Goal: Task Accomplishment & Management: Use online tool/utility

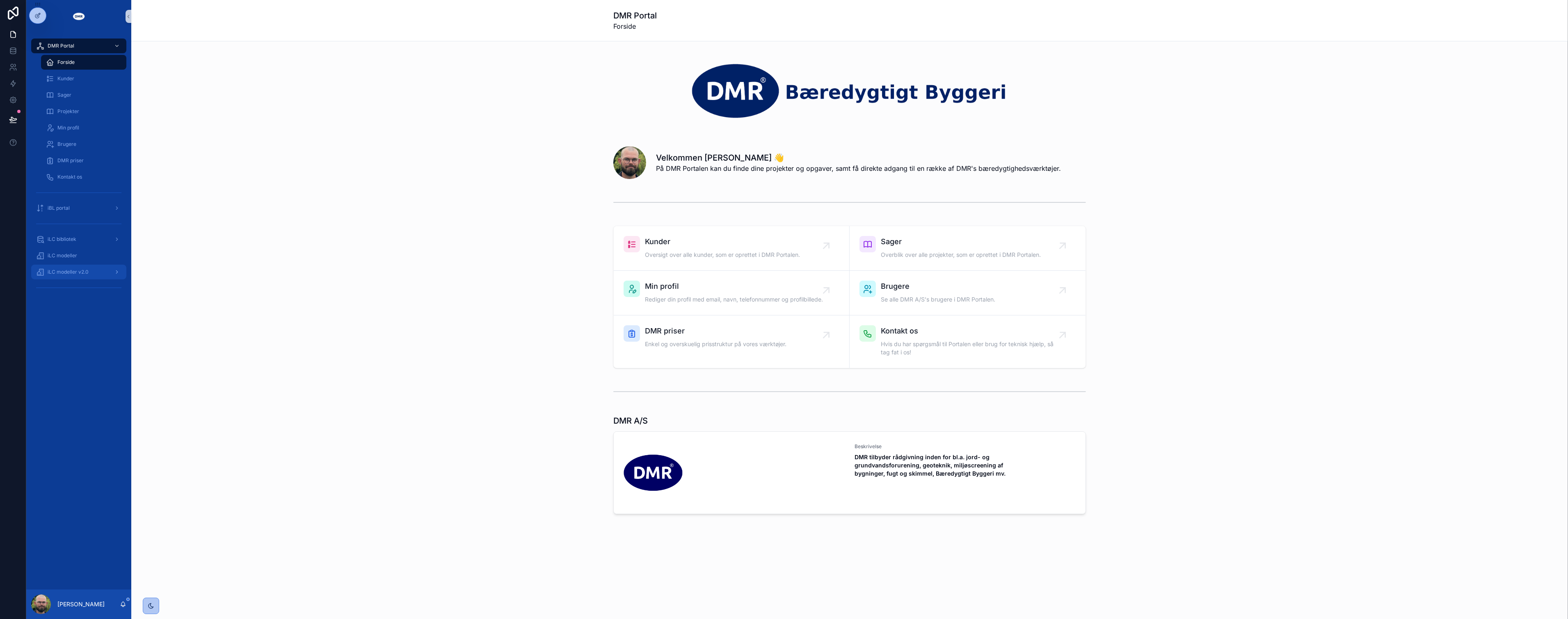
click at [87, 269] on span "iLC modeller v2.0" at bounding box center [68, 271] width 41 height 7
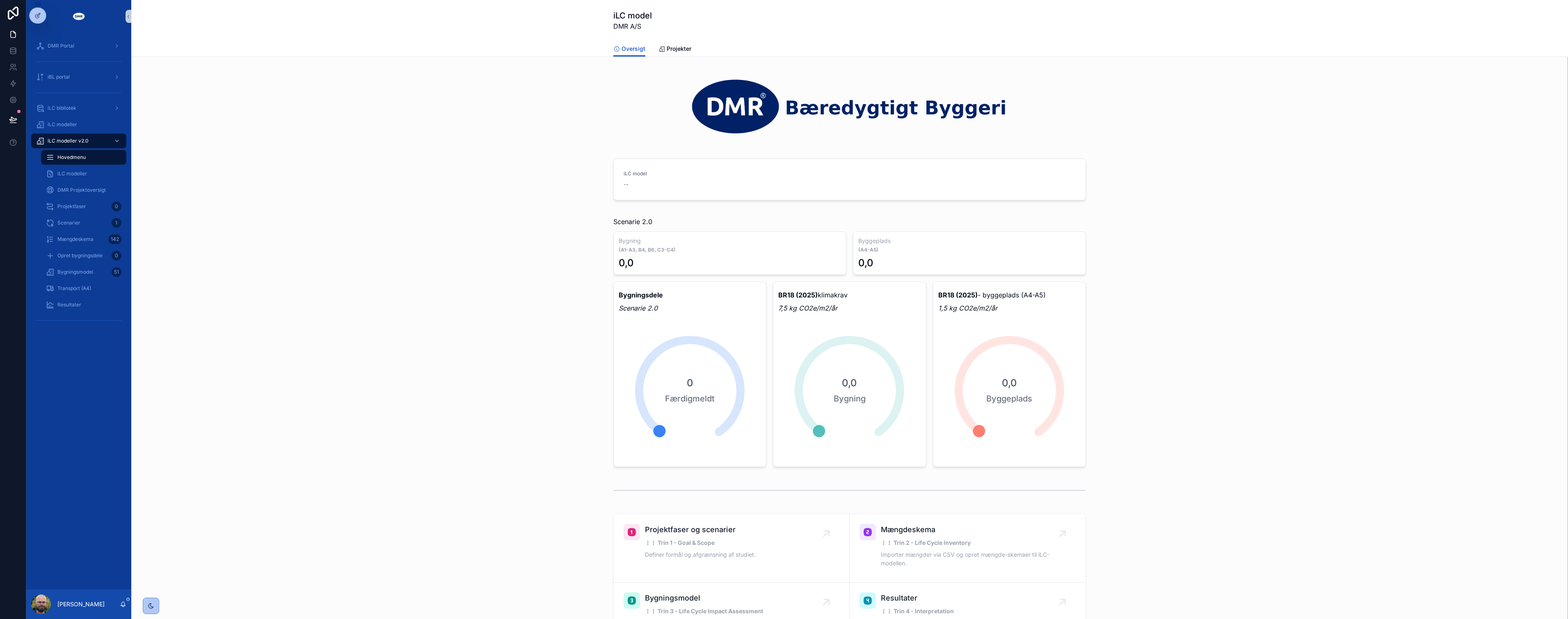
click at [466, 185] on div "iLC model -- Vælg projekt" at bounding box center [850, 181] width 1424 height 52
click at [1049, 187] on button "Vælg projekt" at bounding box center [1058, 181] width 49 height 13
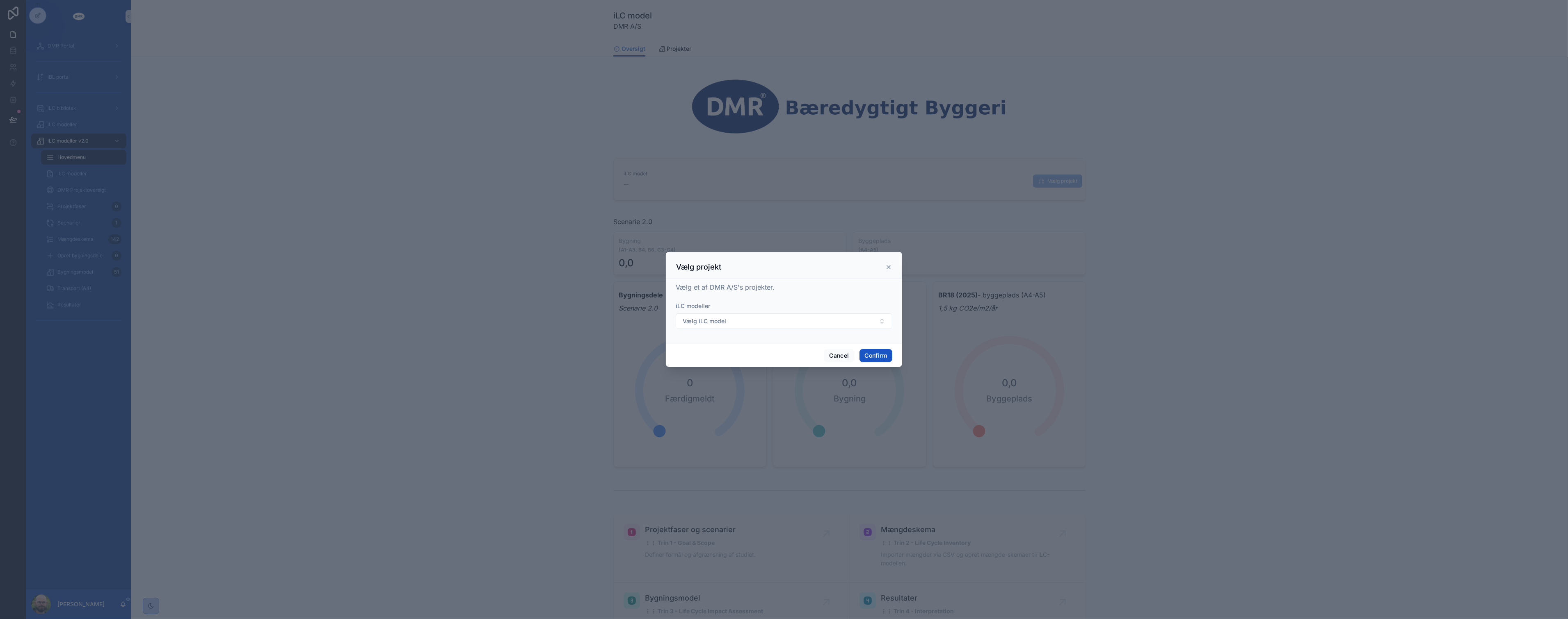
click at [823, 330] on form "iLC modeller Vælg iLC model" at bounding box center [784, 319] width 217 height 35
click at [823, 327] on button "Vælg iLC model" at bounding box center [784, 321] width 217 height 16
click at [794, 378] on div "2025-xxxx | DMR model eksempelprojekt" at bounding box center [784, 382] width 212 height 13
click at [867, 350] on button "Confirm" at bounding box center [876, 356] width 33 height 13
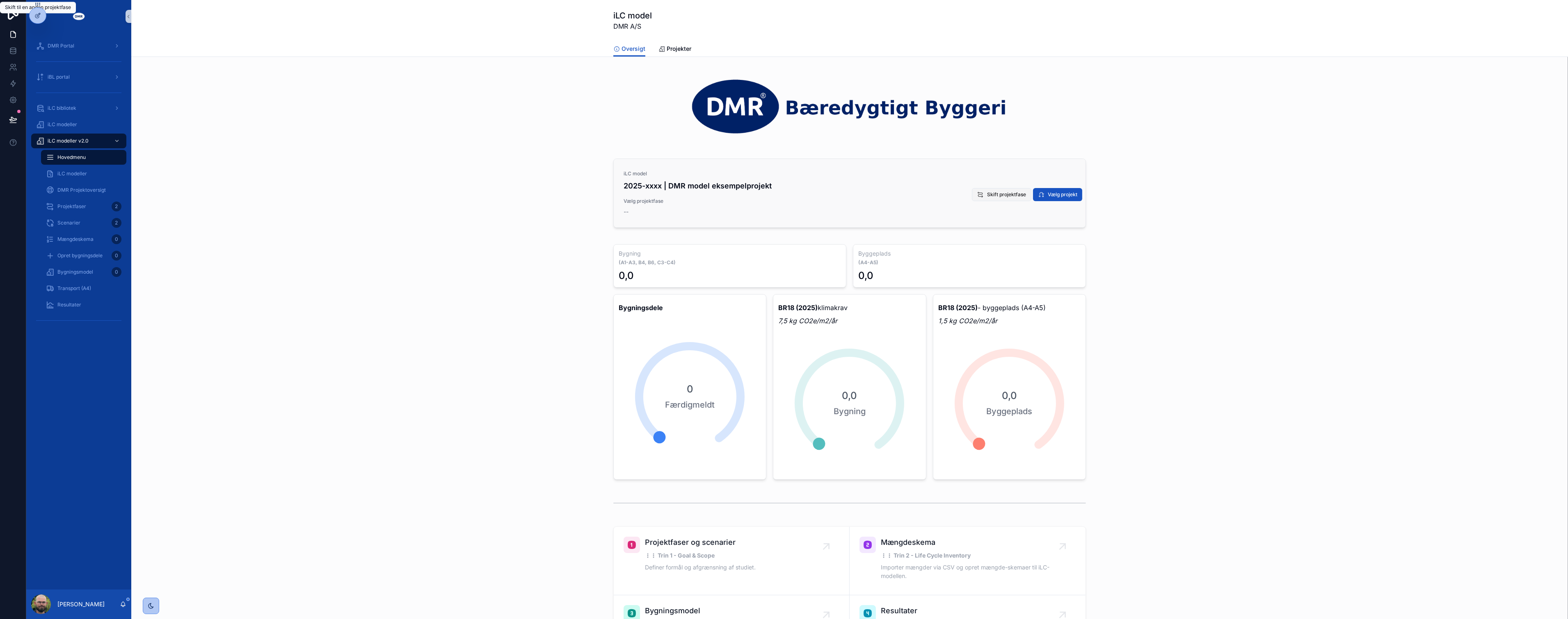
click at [992, 196] on span "Skift projektfase" at bounding box center [1006, 194] width 39 height 7
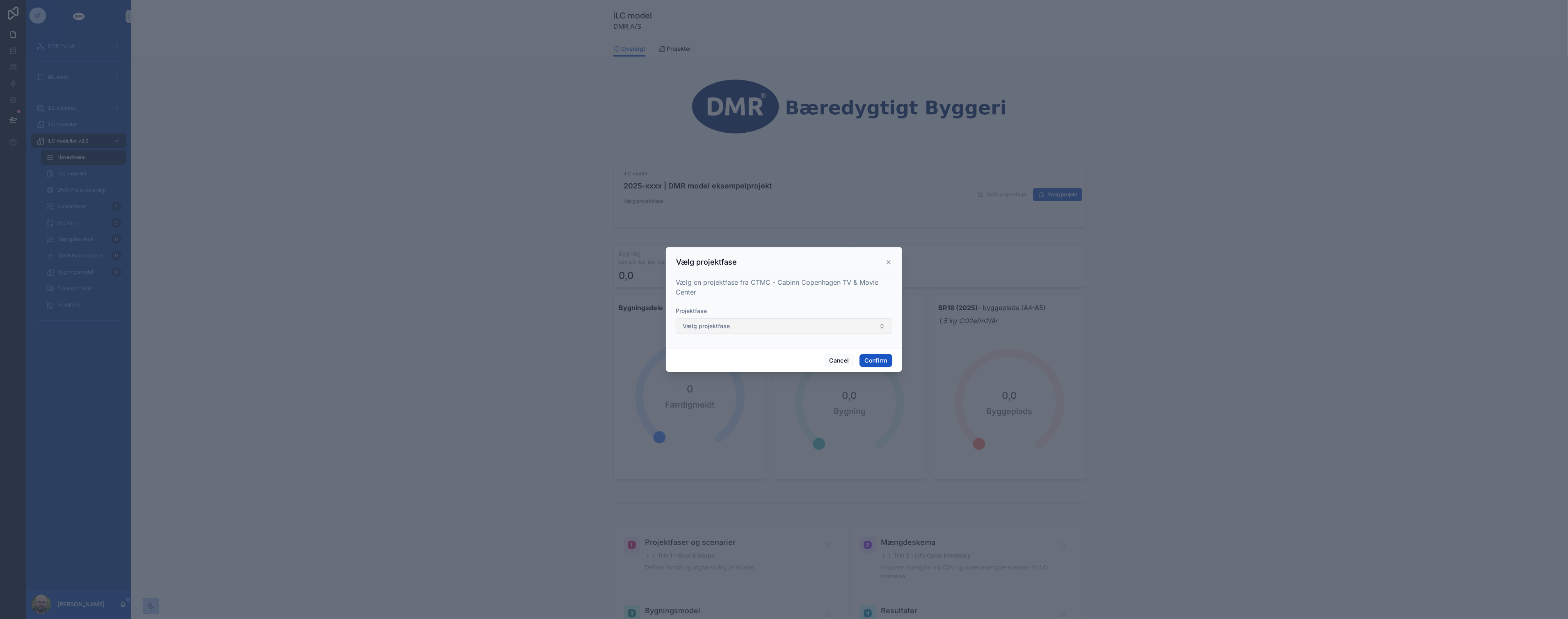
click at [773, 330] on button "Vælg projektfase" at bounding box center [784, 326] width 217 height 16
click at [740, 371] on span "Myndighedsprojekt: 12/08/2025" at bounding box center [718, 372] width 74 height 8
click at [817, 334] on form "Projektfase Myndighedsprojekt: 12/08/2025" at bounding box center [784, 324] width 217 height 35
click at [815, 325] on button "Myndighedsprojekt: 12/08/2025" at bounding box center [784, 326] width 217 height 16
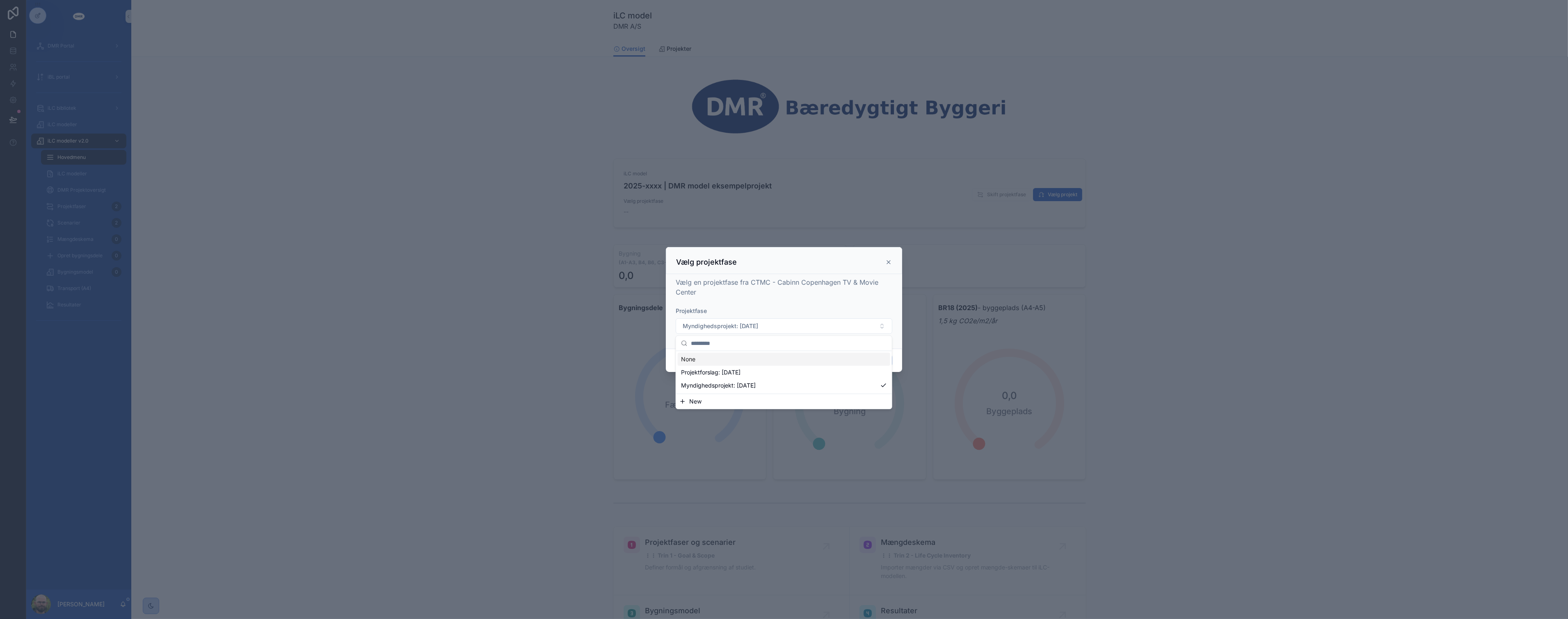
click at [814, 302] on div "Vælg en projektfase fra CTMC - Cabinn Copenhagen TV & Movie Center Projektfase …" at bounding box center [784, 310] width 217 height 65
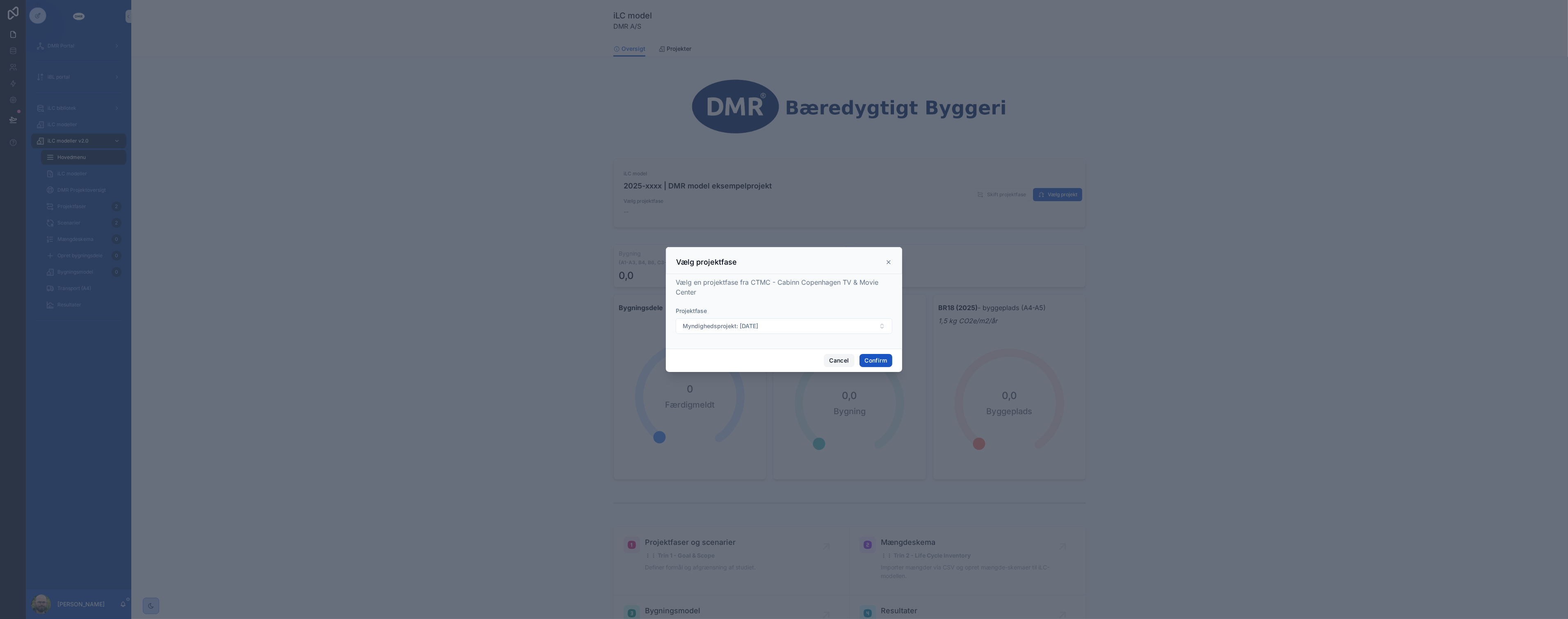
click at [842, 362] on button "Cancel" at bounding box center [839, 361] width 30 height 13
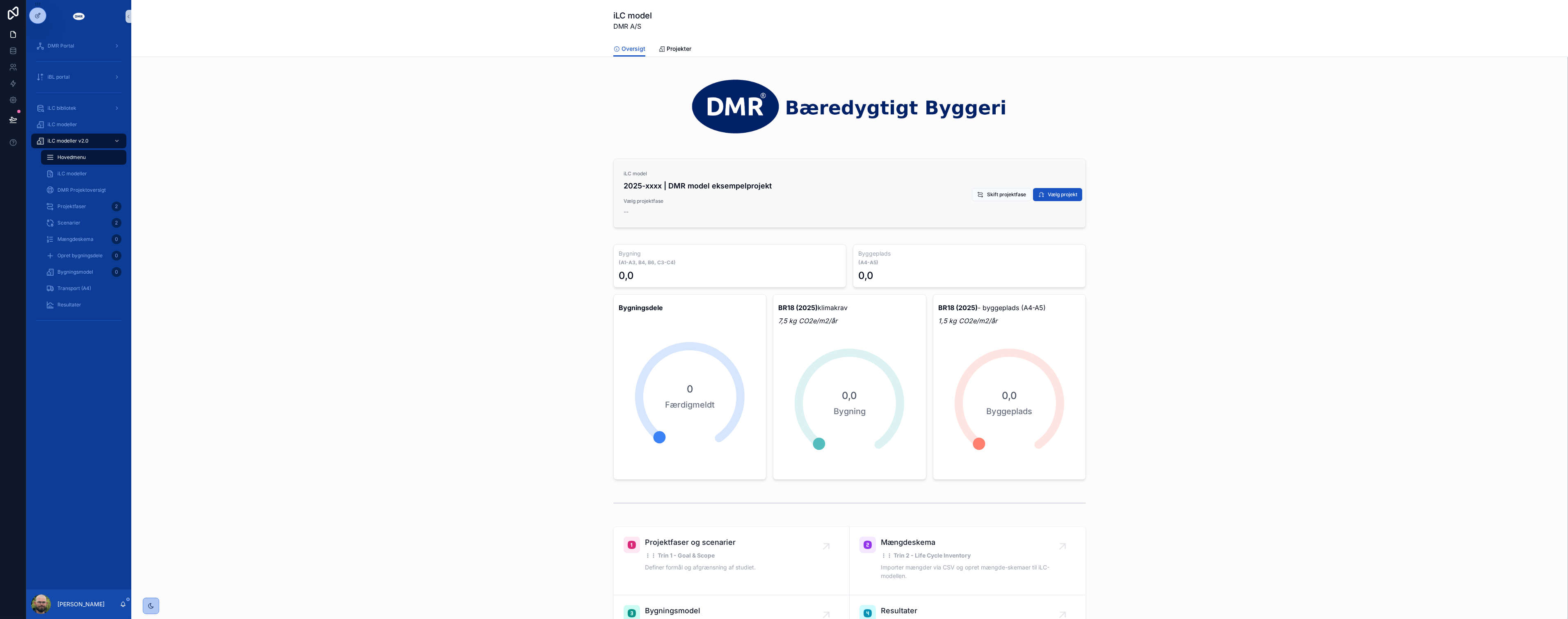
click at [712, 218] on div "iLC model 2025-xxxx | DMR model eksempelprojekt Vælg projektfase -- Vælg projek…" at bounding box center [850, 193] width 471 height 69
click at [0, 0] on span "Skift projektfase" at bounding box center [0, 0] width 0 height 0
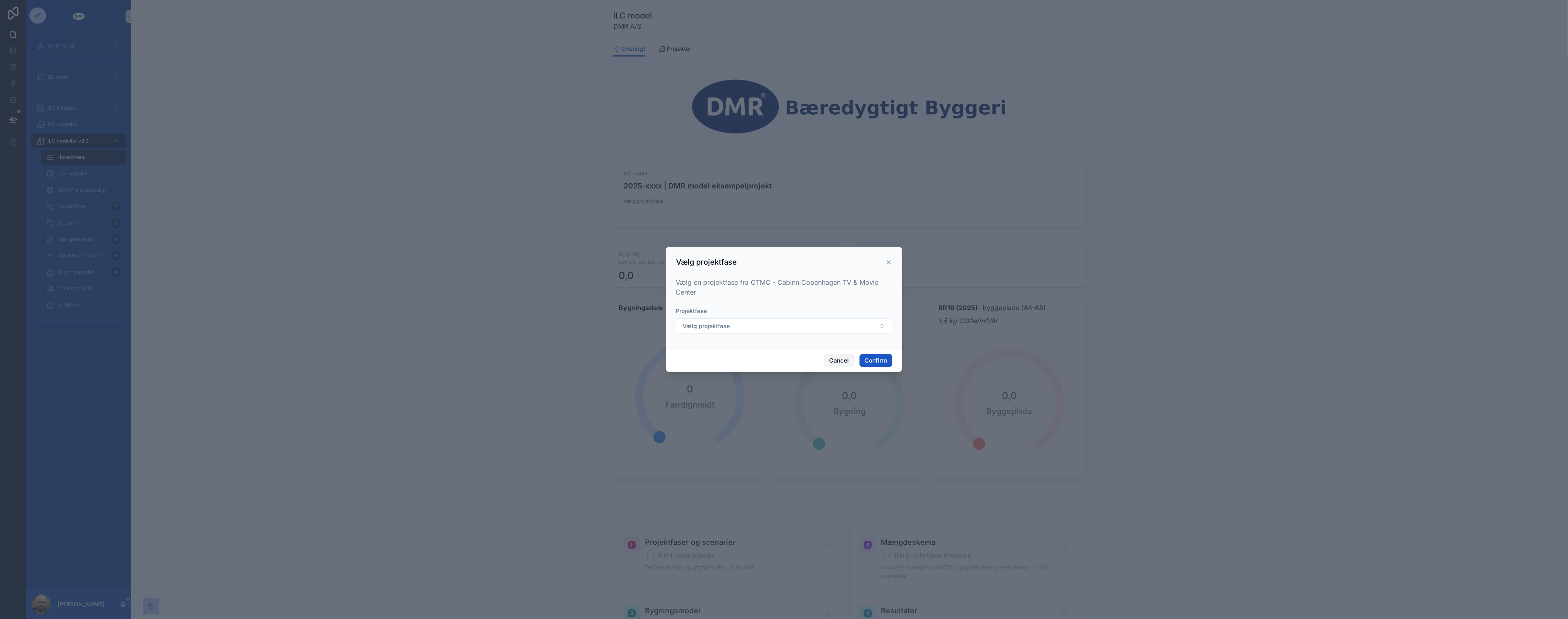
click at [832, 359] on button "Cancel" at bounding box center [839, 361] width 30 height 13
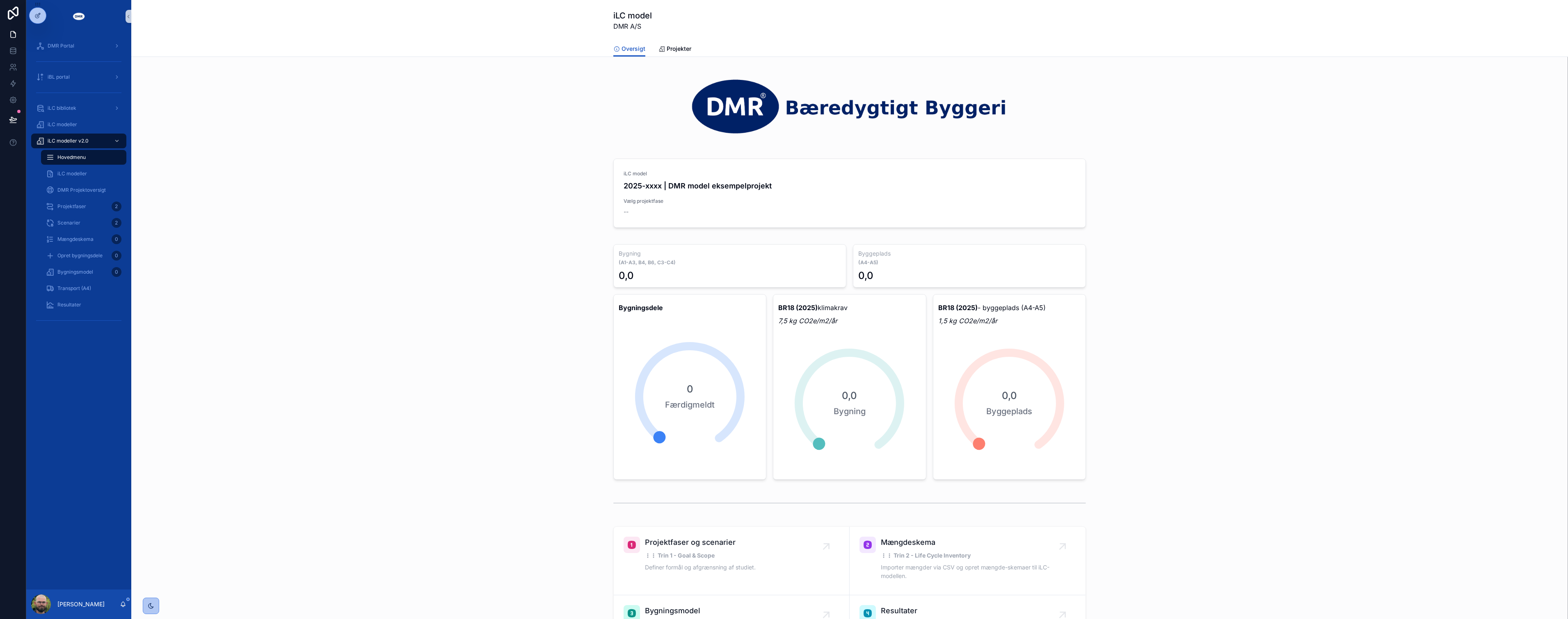
click at [1048, 188] on div "DMR Portal iBL portal iLC bibliotek iLC modeller iLC modeller v2.0 Hovedmenu iL…" at bounding box center [797, 309] width 1542 height 619
click at [0, 0] on span "Vælg projekt" at bounding box center [0, 0] width 0 height 0
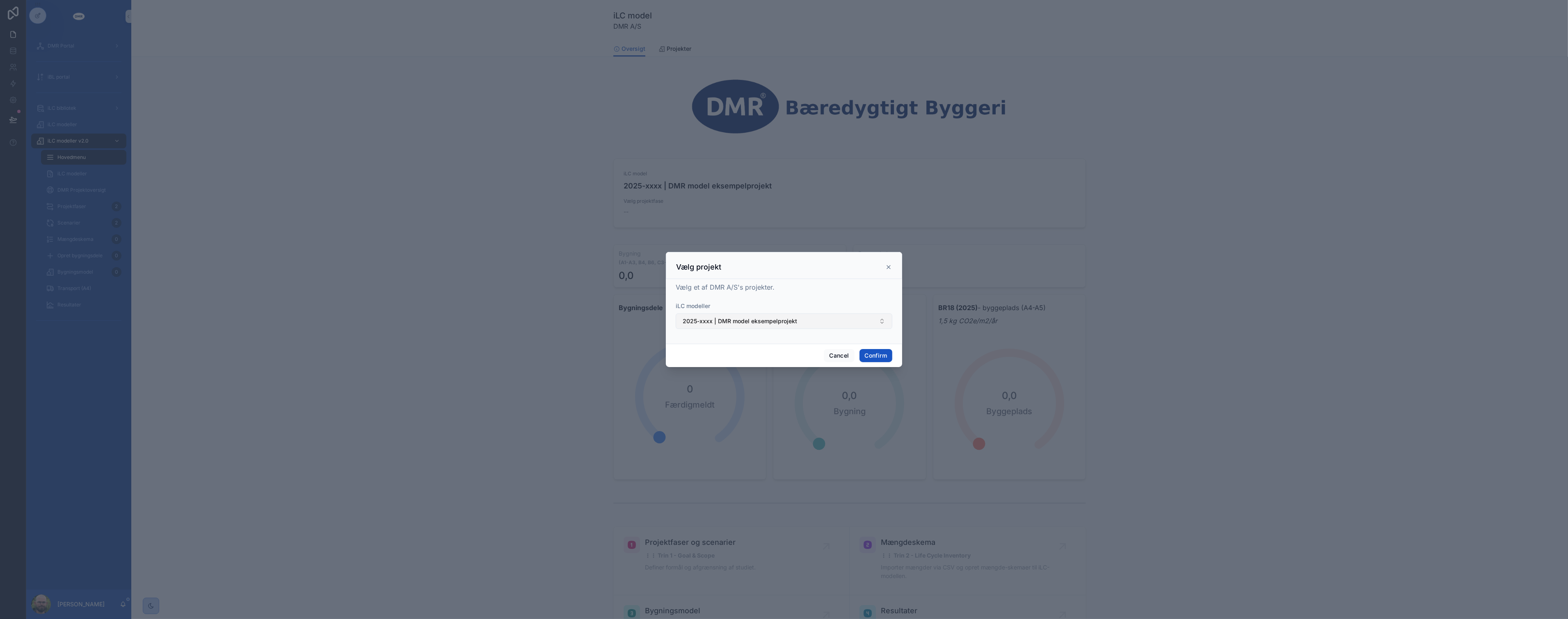
click at [739, 329] on button "2025-xxxx | DMR model eksempelprojekt" at bounding box center [784, 321] width 217 height 16
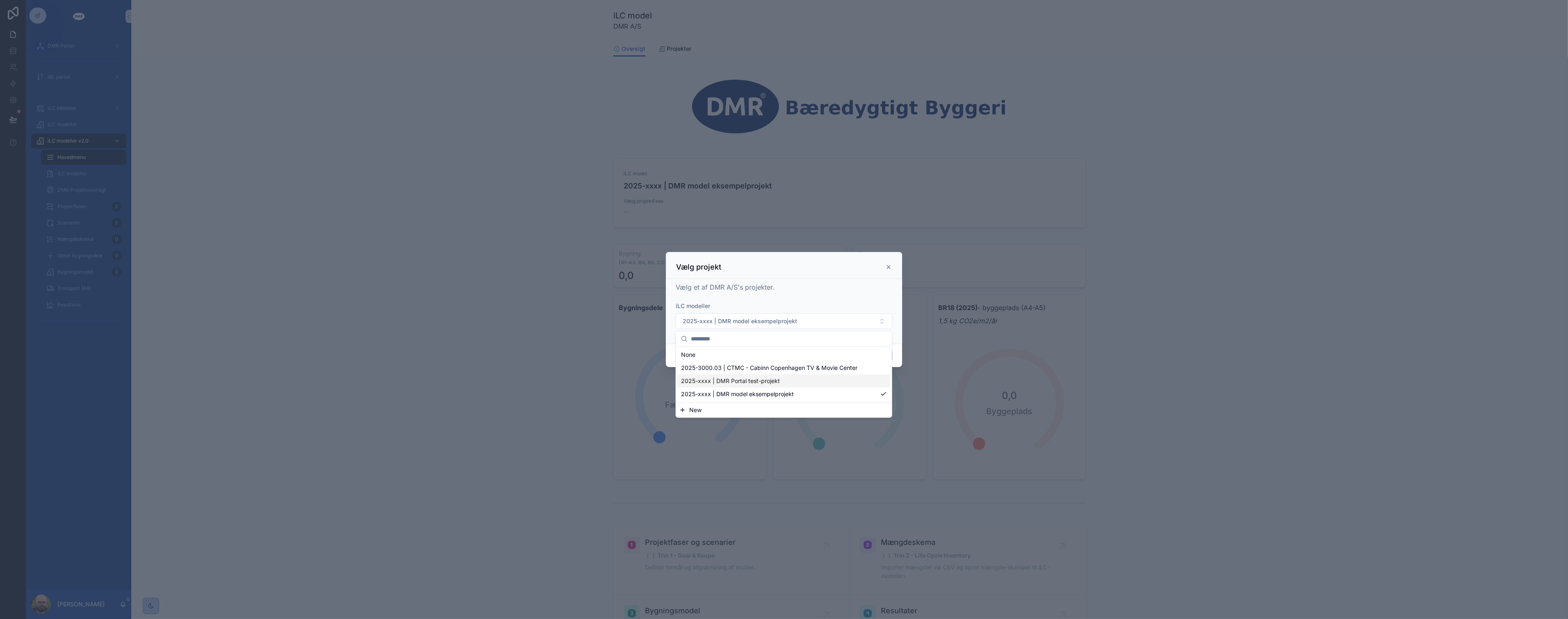
click at [738, 383] on span "2025-xxxx | DMR Portal test-projekt" at bounding box center [730, 381] width 99 height 8
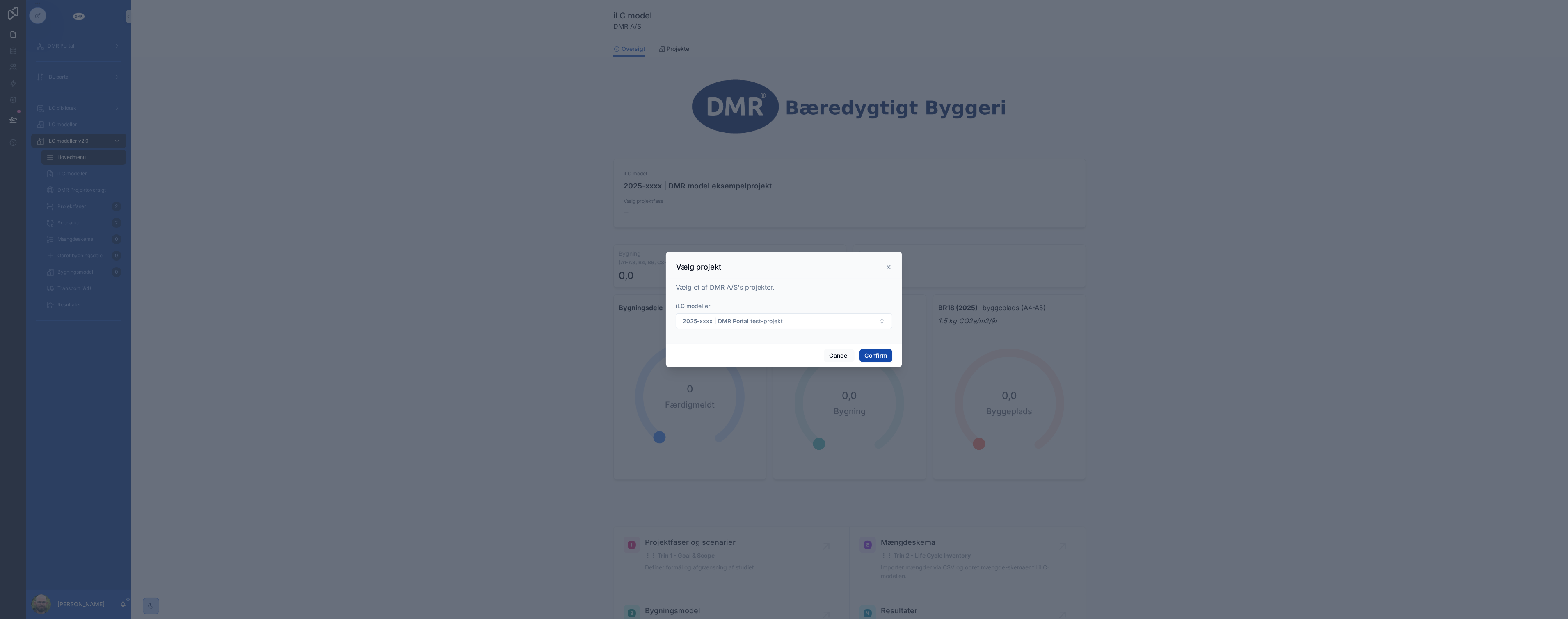
click at [868, 354] on button "Confirm" at bounding box center [876, 356] width 33 height 13
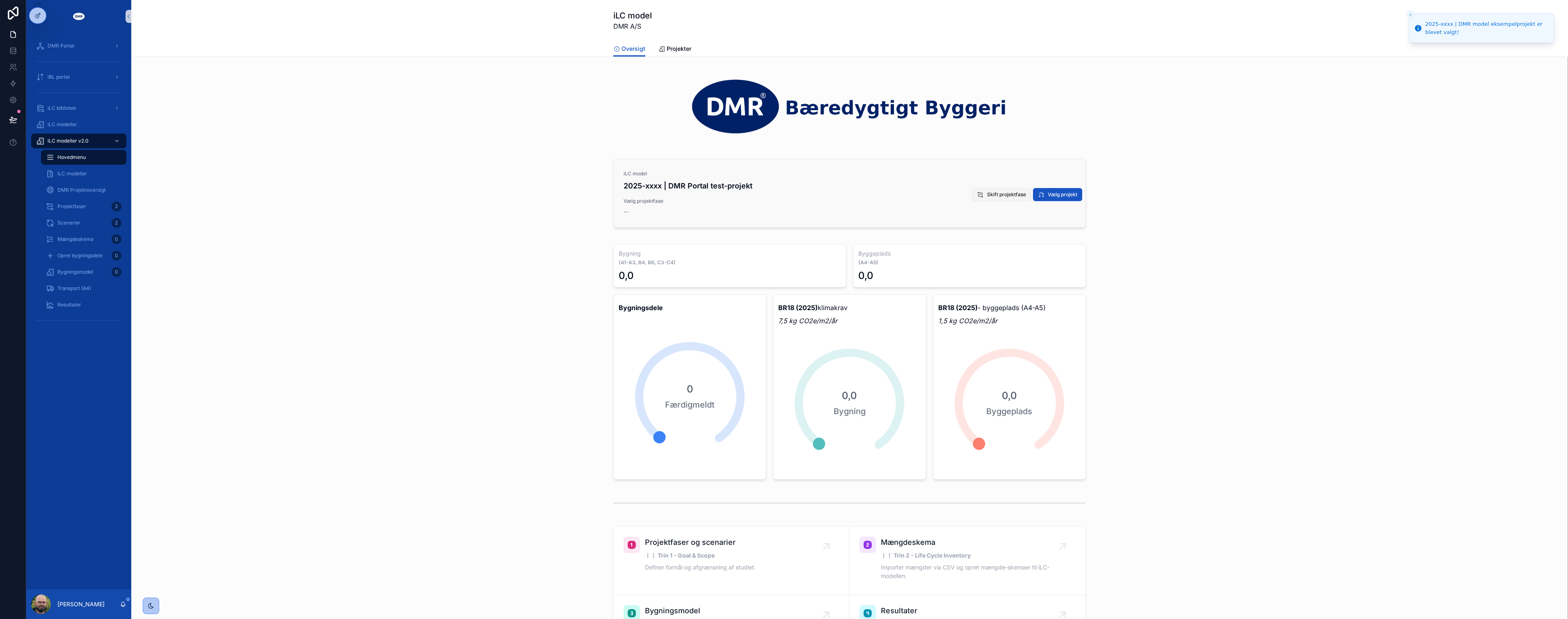
click at [999, 199] on button "Skift projektfase" at bounding box center [1001, 195] width 59 height 13
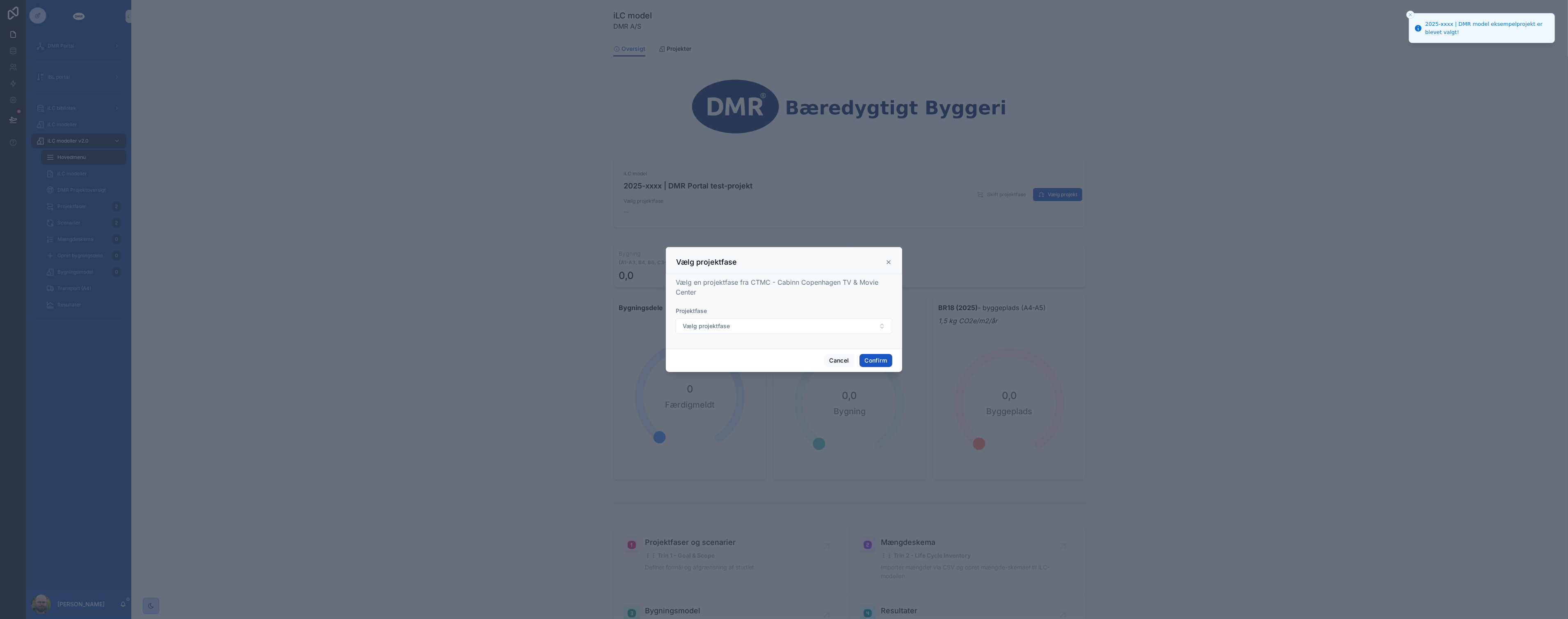
click at [803, 305] on div "Vælg en projektfase fra CTMC - Cabinn Copenhagen TV & Movie Center Projektfase …" at bounding box center [784, 310] width 217 height 65
click at [734, 329] on button "Vælg projektfase" at bounding box center [784, 326] width 217 height 16
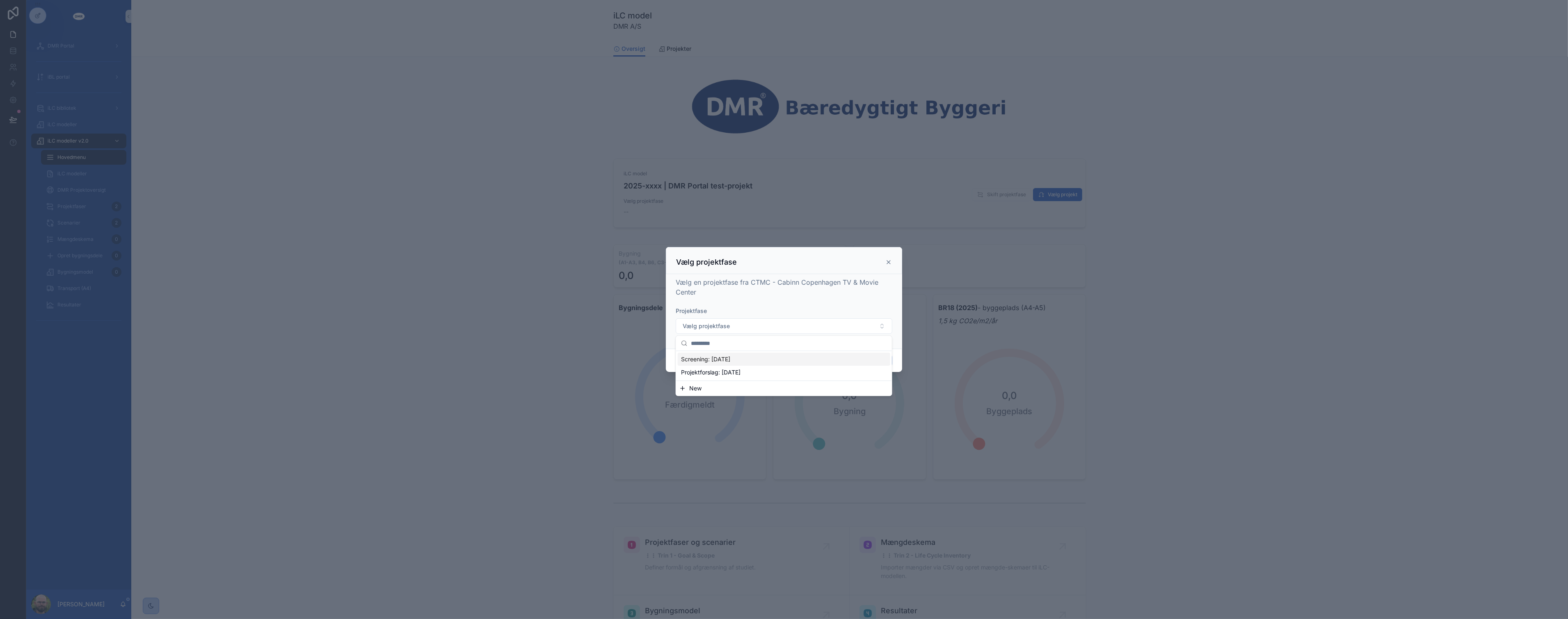
click at [719, 359] on span "Screening: [DATE]" at bounding box center [705, 359] width 49 height 8
click at [876, 361] on button "Confirm" at bounding box center [876, 361] width 33 height 13
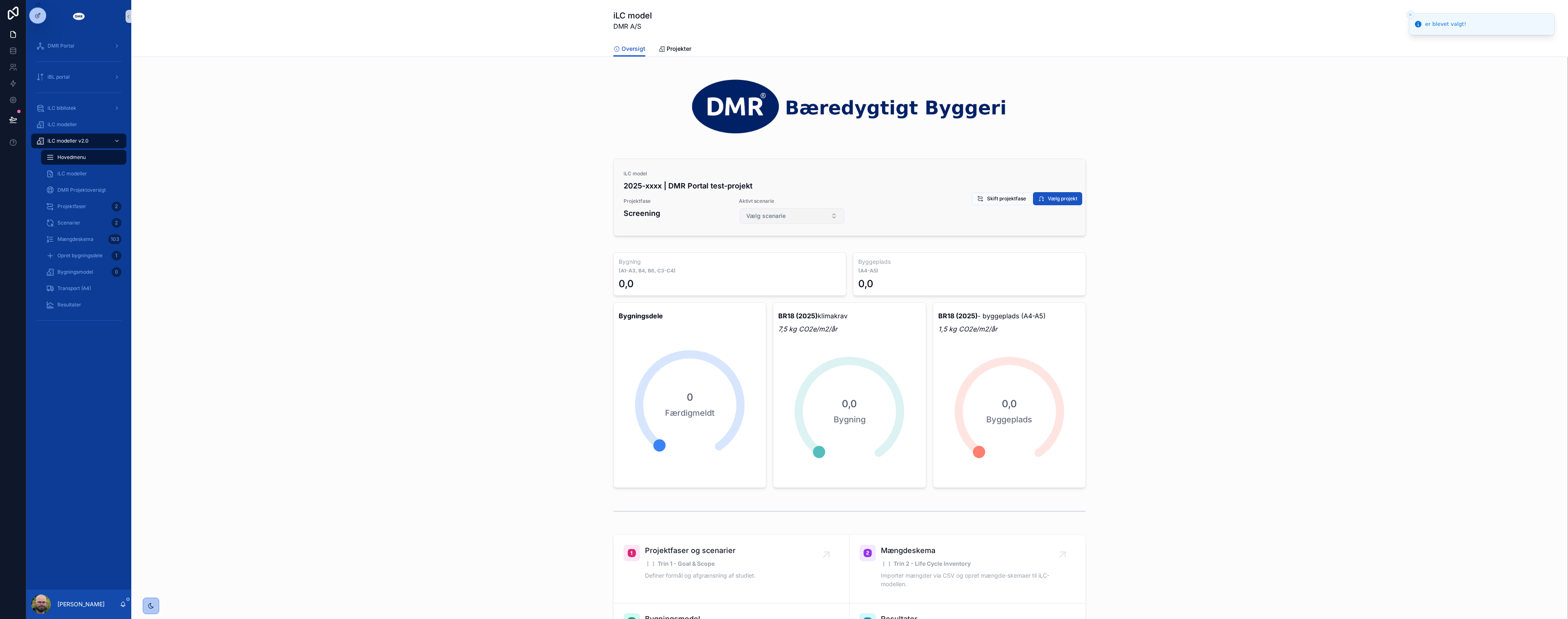
click at [792, 214] on button "Vælg scenarie" at bounding box center [792, 216] width 105 height 16
click at [768, 251] on span "Scenarie 1.0" at bounding box center [757, 249] width 33 height 8
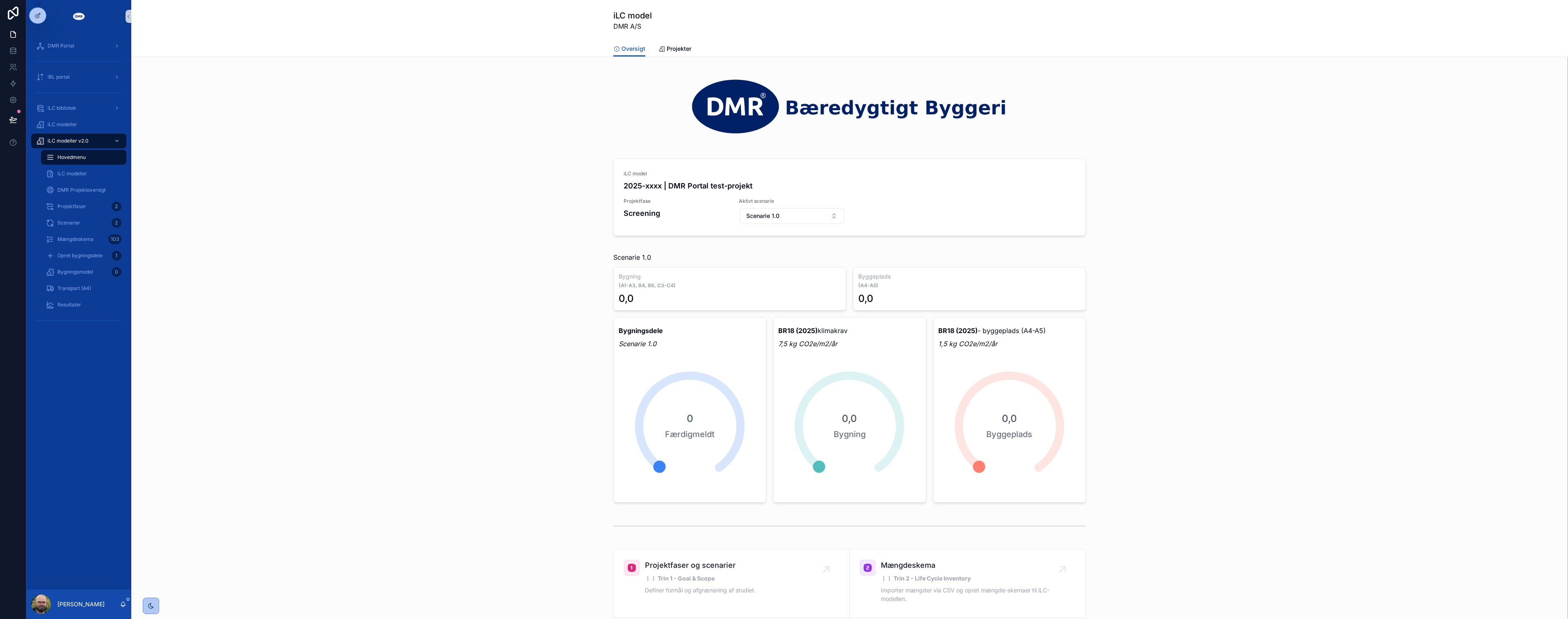
click at [452, 269] on div "Scenarie 1.0 Bygning (A1-A3, B4, B6, C3-C4) 0,0 Byggeplads (A4-A5) 0,0 Bygnings…" at bounding box center [850, 378] width 1424 height 257
click at [987, 196] on span "Skift projektfase" at bounding box center [1006, 199] width 39 height 7
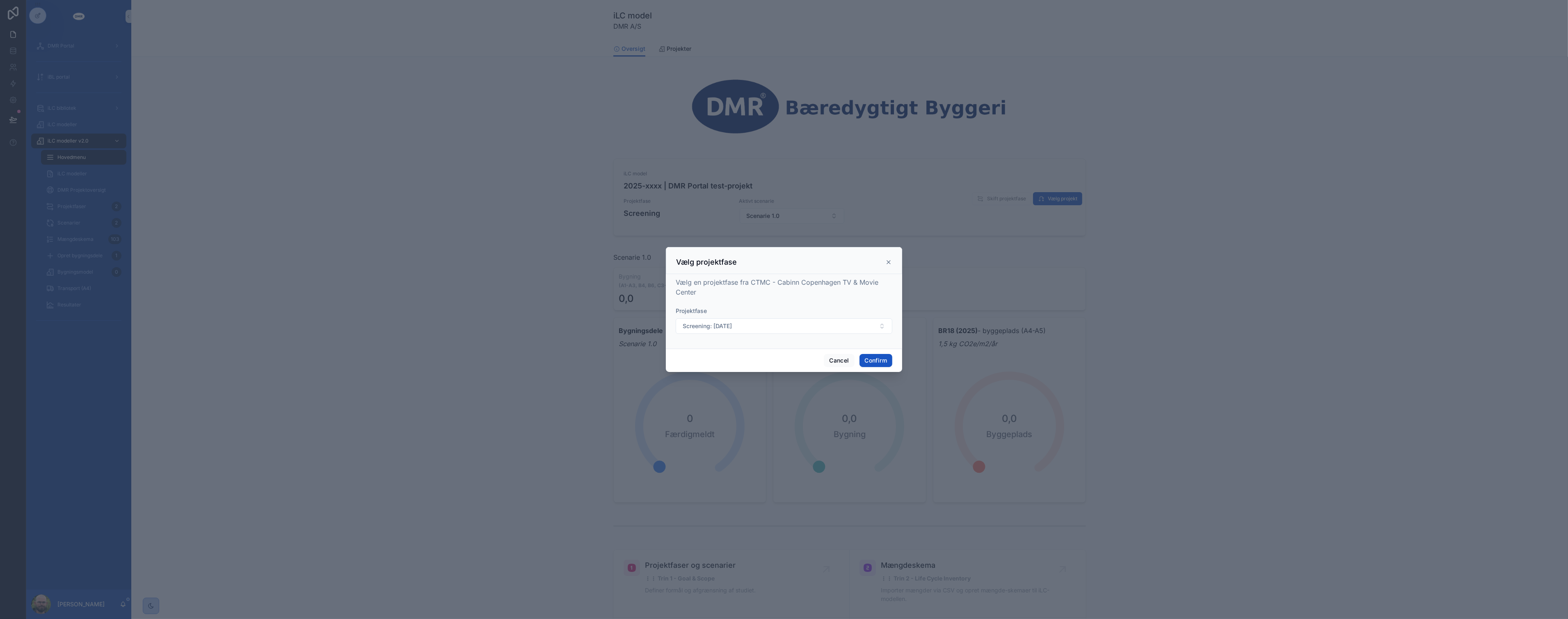
click at [889, 266] on div "Vælg projektfase" at bounding box center [784, 262] width 216 height 9
click at [889, 260] on icon at bounding box center [888, 262] width 7 height 7
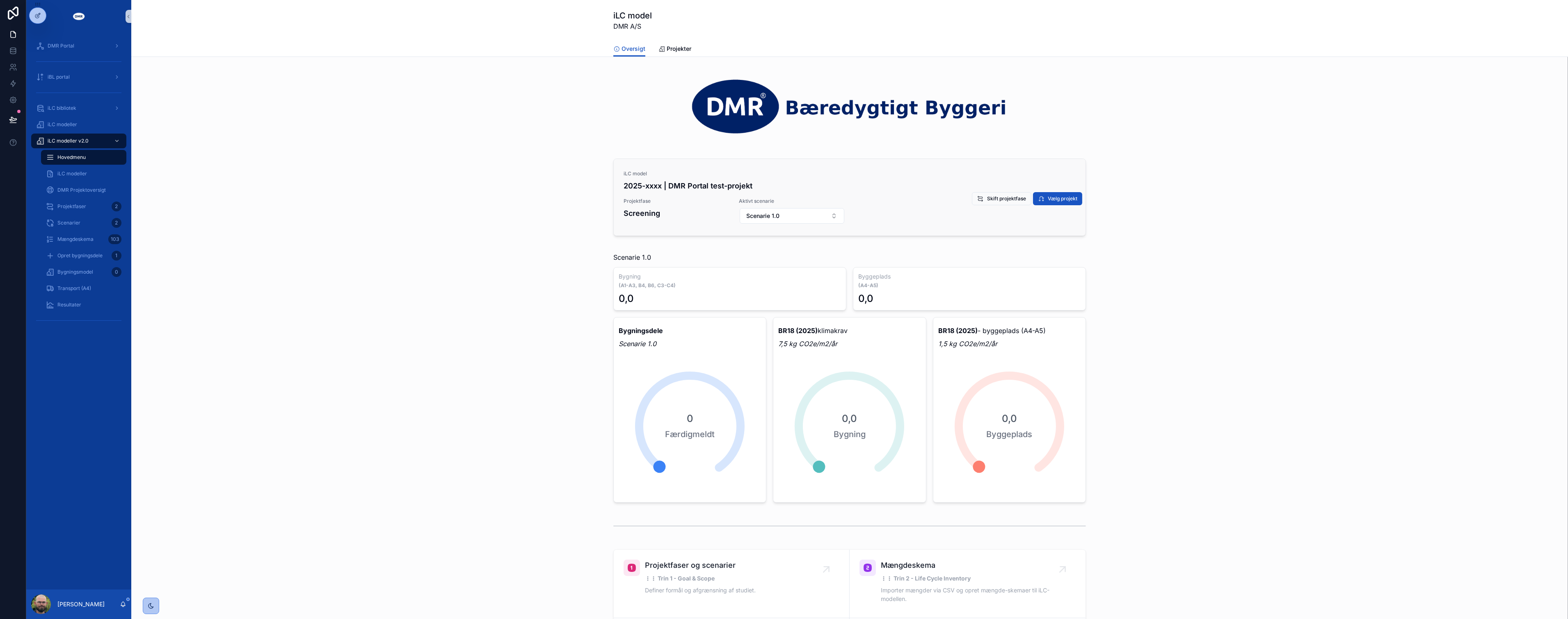
click at [403, 265] on div "Scenarie 1.0 Bygning (A1-A3, B4, B6, C3-C4) 0,0 Byggeplads (A4-A5) 0,0 Bygnings…" at bounding box center [850, 378] width 1424 height 257
click at [71, 210] on div "Projektfaser 2" at bounding box center [84, 206] width 75 height 13
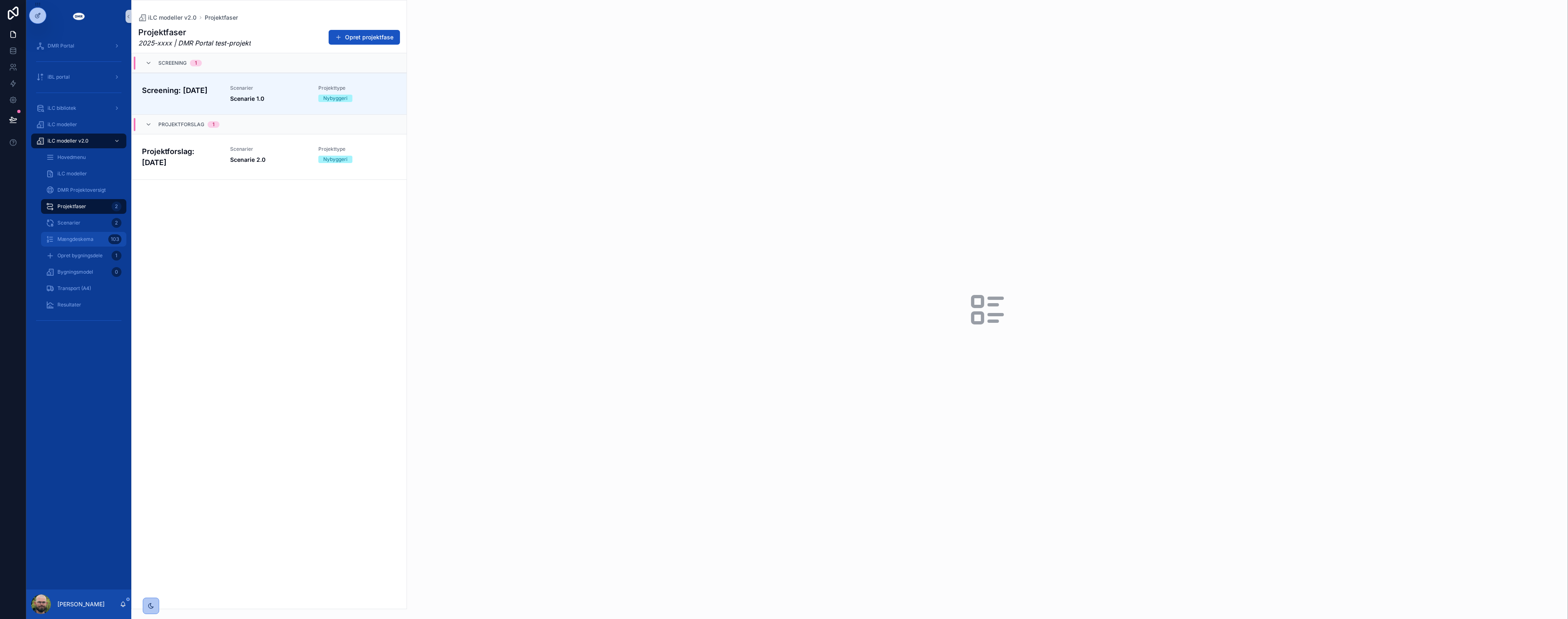
click at [66, 234] on div "Mængdeskema 103" at bounding box center [84, 239] width 75 height 13
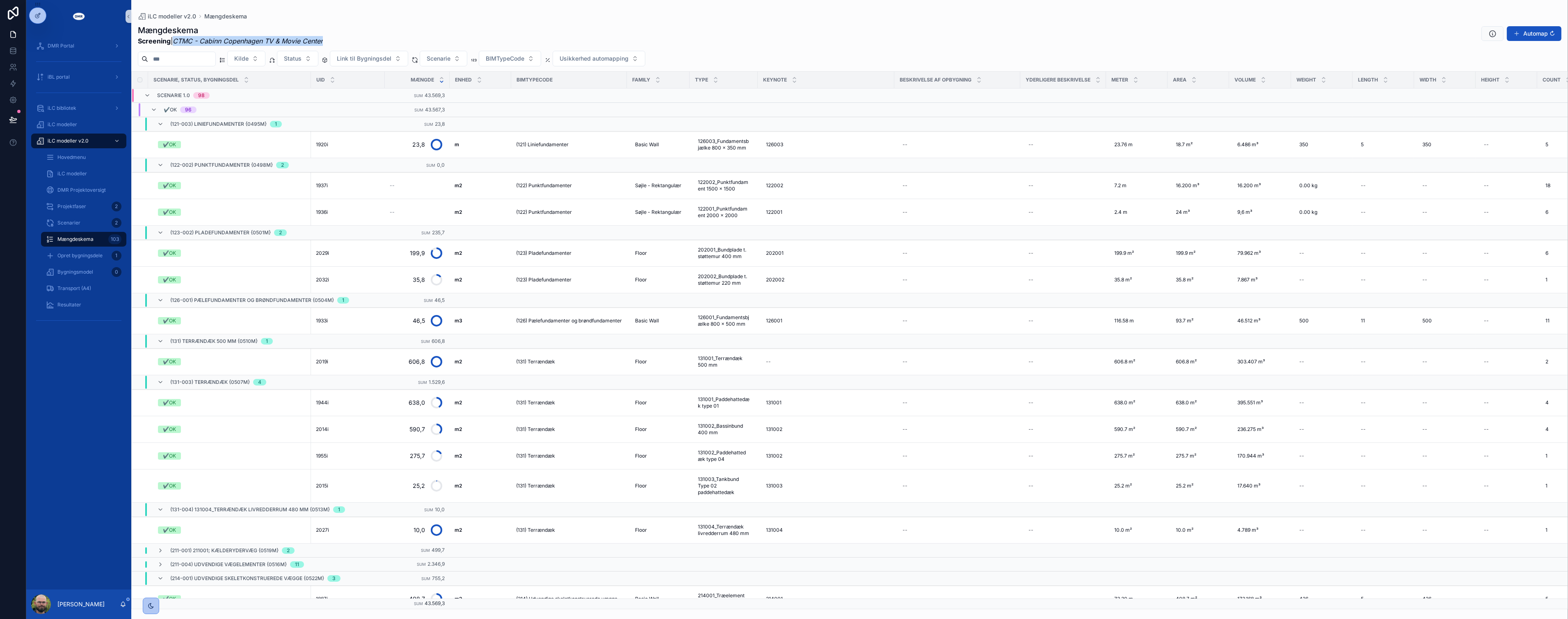
drag, startPoint x: 177, startPoint y: 39, endPoint x: 329, endPoint y: 42, distance: 152.0
click at [329, 42] on div "Mængdeskema Screening | CTMC - Cabinn Copenhagen TV & Movie Center Automap ↻" at bounding box center [850, 35] width 1424 height 22
click at [69, 338] on div "DMR Portal iBL portal iLC bibliotek iLC modeller iLC modeller v2.0 Hovedmenu iL…" at bounding box center [78, 311] width 105 height 557
click at [80, 160] on span "Hovedmenu" at bounding box center [72, 157] width 28 height 7
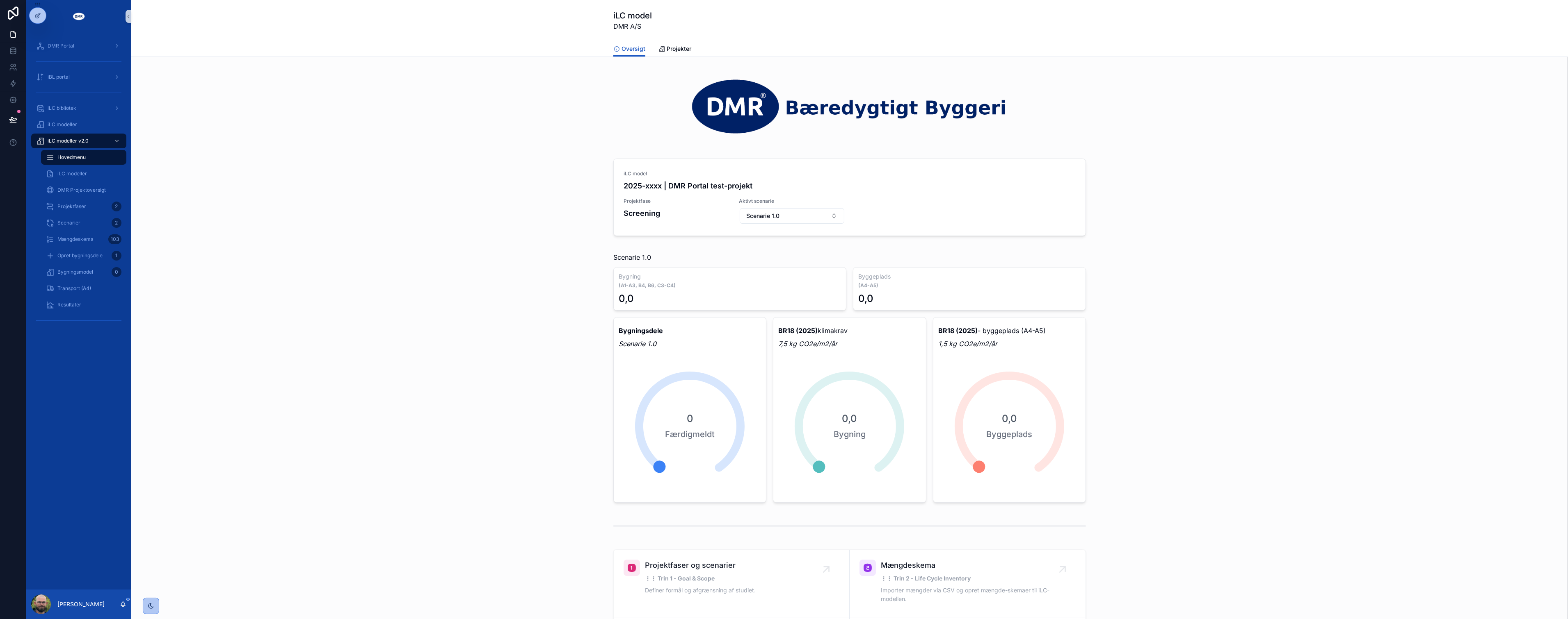
click at [1256, 213] on div "iLC model 2025-xxxx | DMR Portal test-projekt Projektfase Screening Aktivt scen…" at bounding box center [850, 199] width 1424 height 88
click at [423, 415] on div "Scenarie 1.0 Bygning (A1-A3, B4, B6, C3-C4) 0,0 Byggeplads (A4-A5) 0,0 Bygnings…" at bounding box center [850, 378] width 1424 height 257
click at [73, 106] on span "iLC bibliotek" at bounding box center [61, 107] width 28 height 7
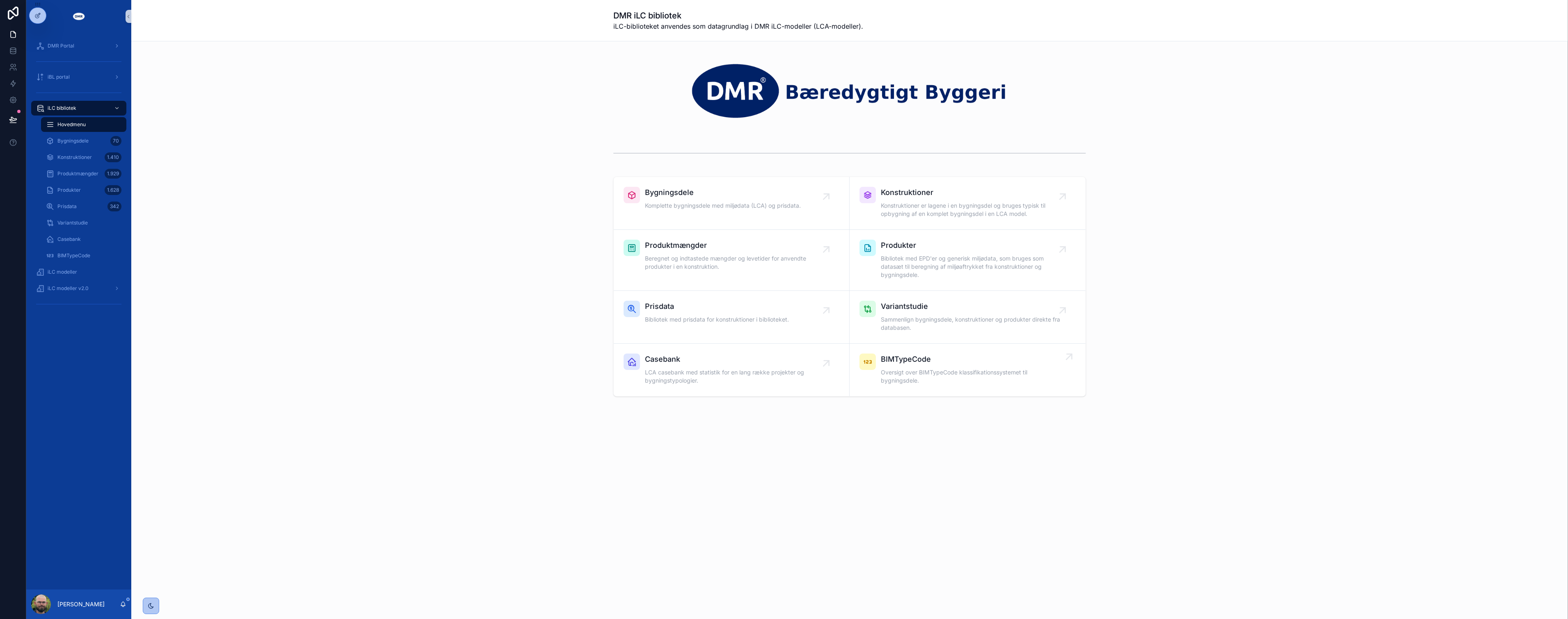
click at [932, 371] on span "Oversigt over BIMTypeCode klassifikationssystemet til bygningsdele." at bounding box center [971, 376] width 182 height 16
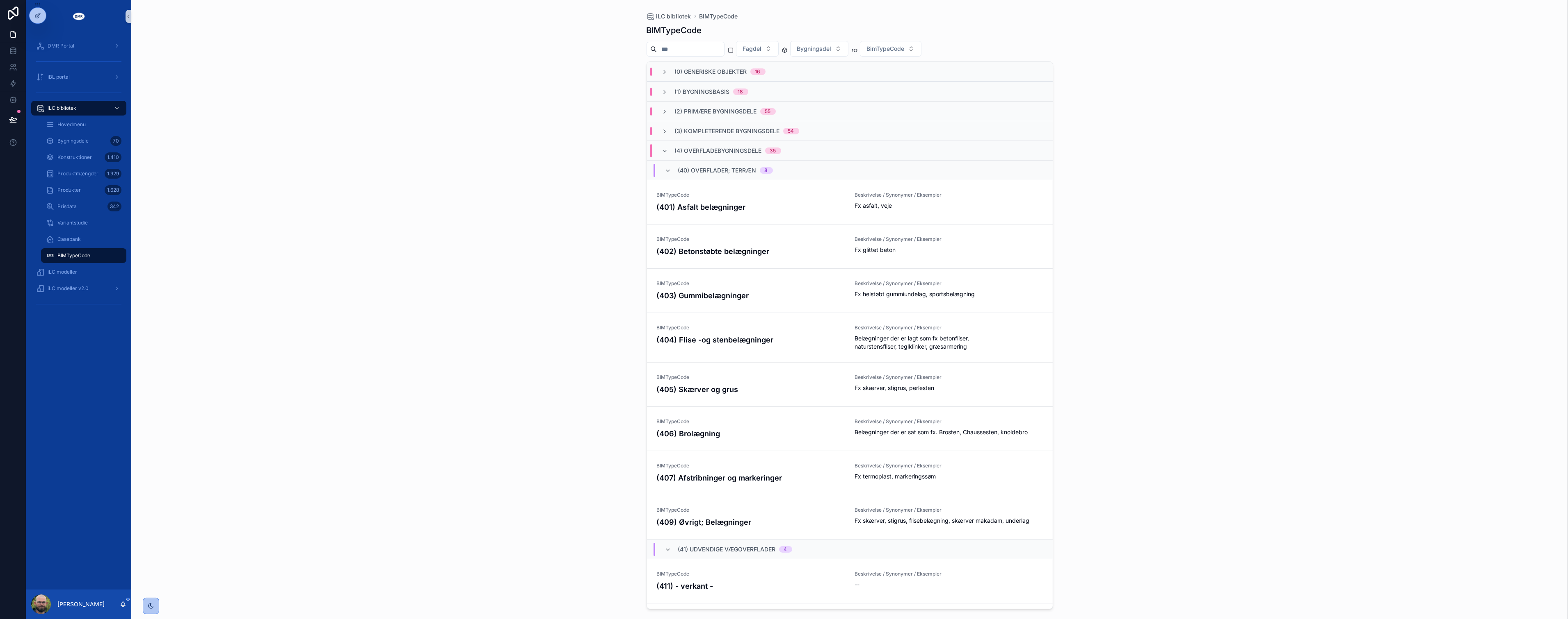
click at [401, 429] on div "iLC bibliotek BIMTypeCode BIMTypeCode Fagdel Bygningsdel BimTypeCode (0) Generi…" at bounding box center [850, 309] width 1437 height 619
click at [95, 122] on div "Hovedmenu" at bounding box center [84, 124] width 75 height 13
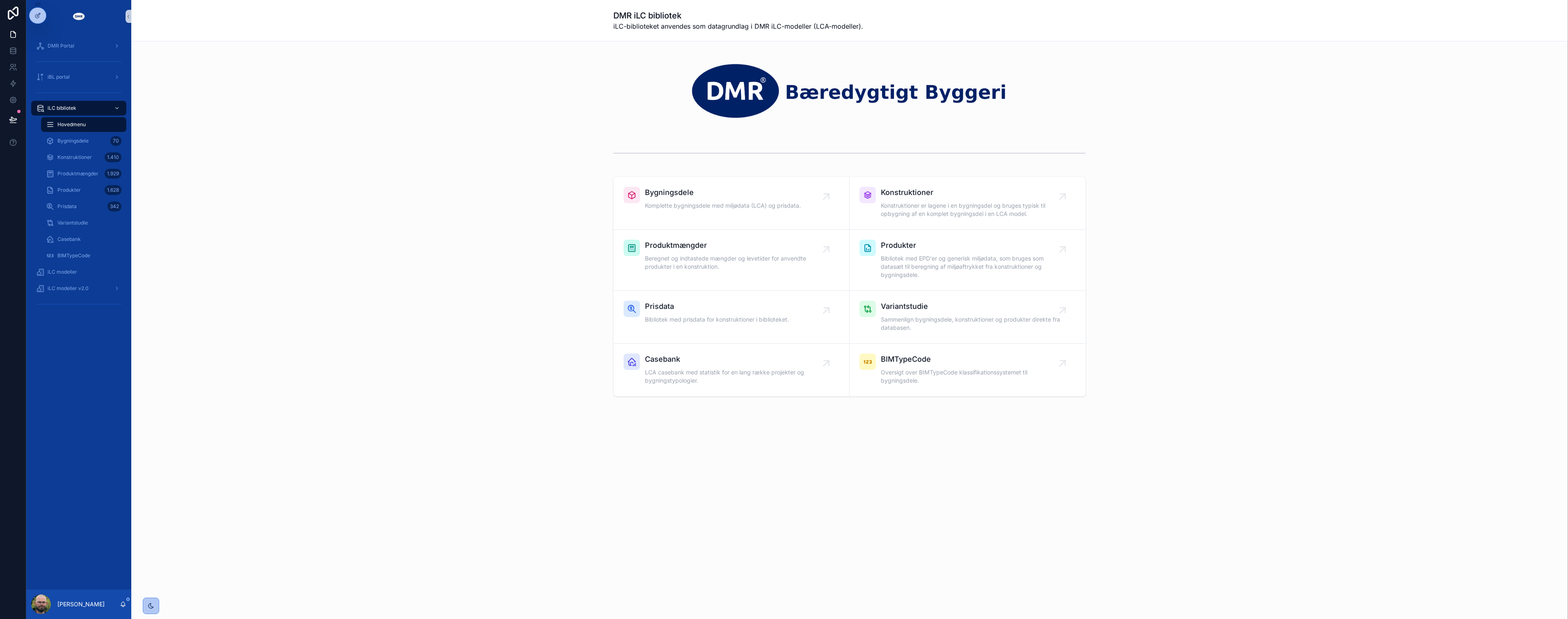
click at [259, 168] on div "Bygningsdele Komplette bygningsdele med miljødata (LCA) og prisdata. Konstrukti…" at bounding box center [850, 247] width 1437 height 411
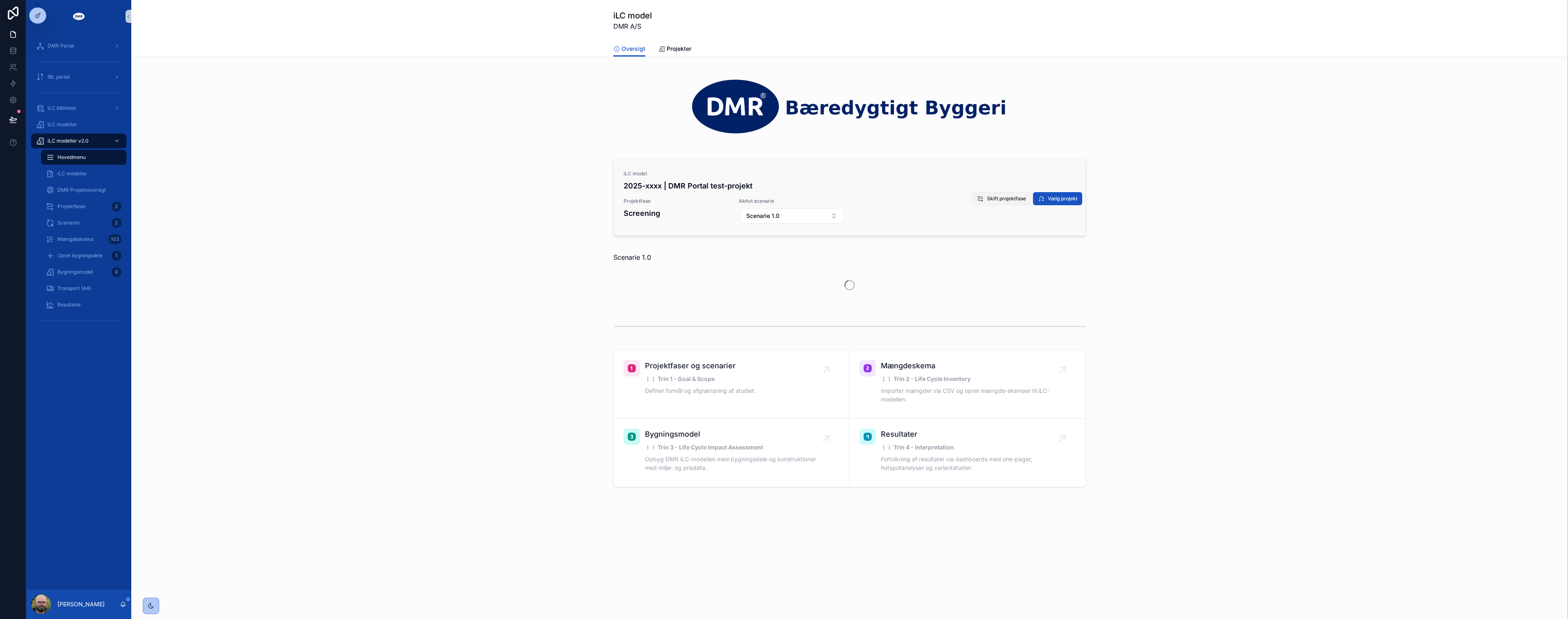
click at [995, 200] on span "Skift projektfase" at bounding box center [1006, 199] width 39 height 7
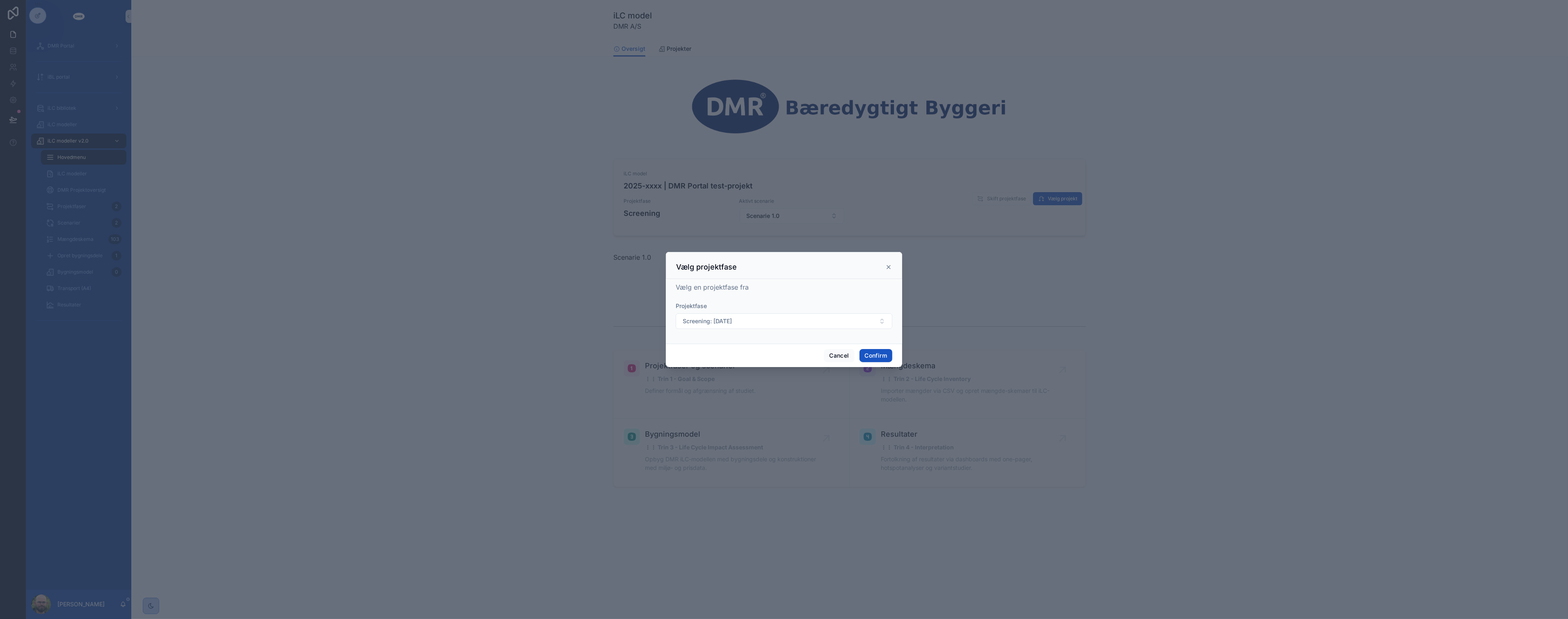
click at [768, 283] on div "Vælg en projektfase fra" at bounding box center [784, 287] width 217 height 9
click at [766, 290] on div "Vælg en projektfase fra" at bounding box center [784, 287] width 217 height 9
click at [841, 357] on button "Cancel" at bounding box center [839, 356] width 30 height 13
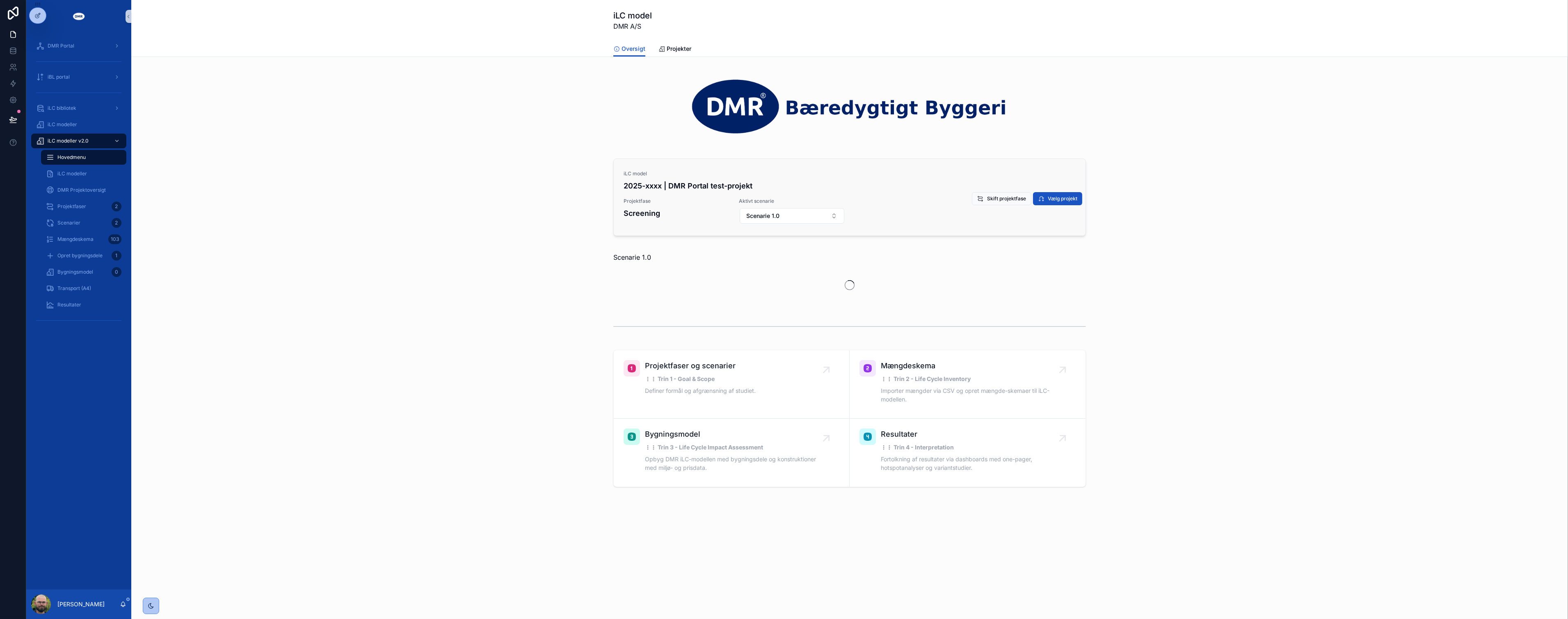
click at [515, 298] on div "Scenarie 1.0" at bounding box center [850, 278] width 1424 height 57
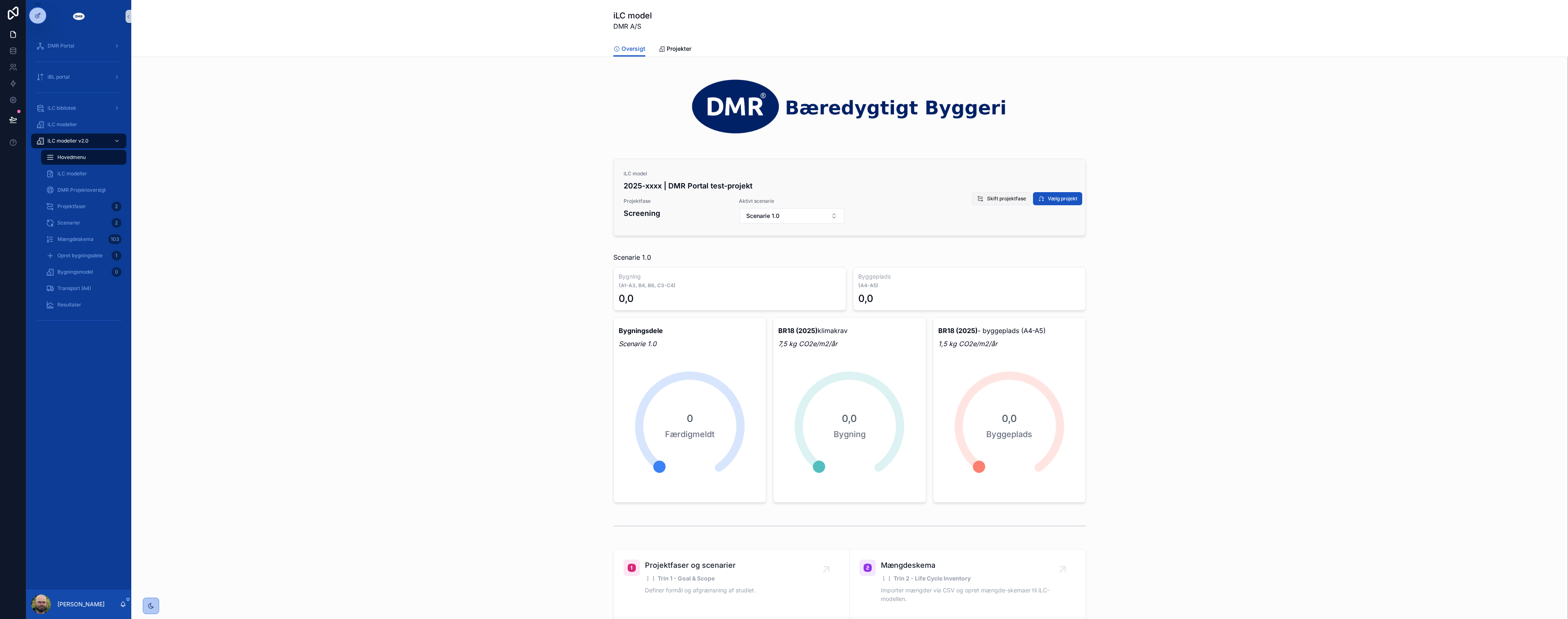
click at [993, 203] on button "Skift projektfase" at bounding box center [1001, 199] width 59 height 13
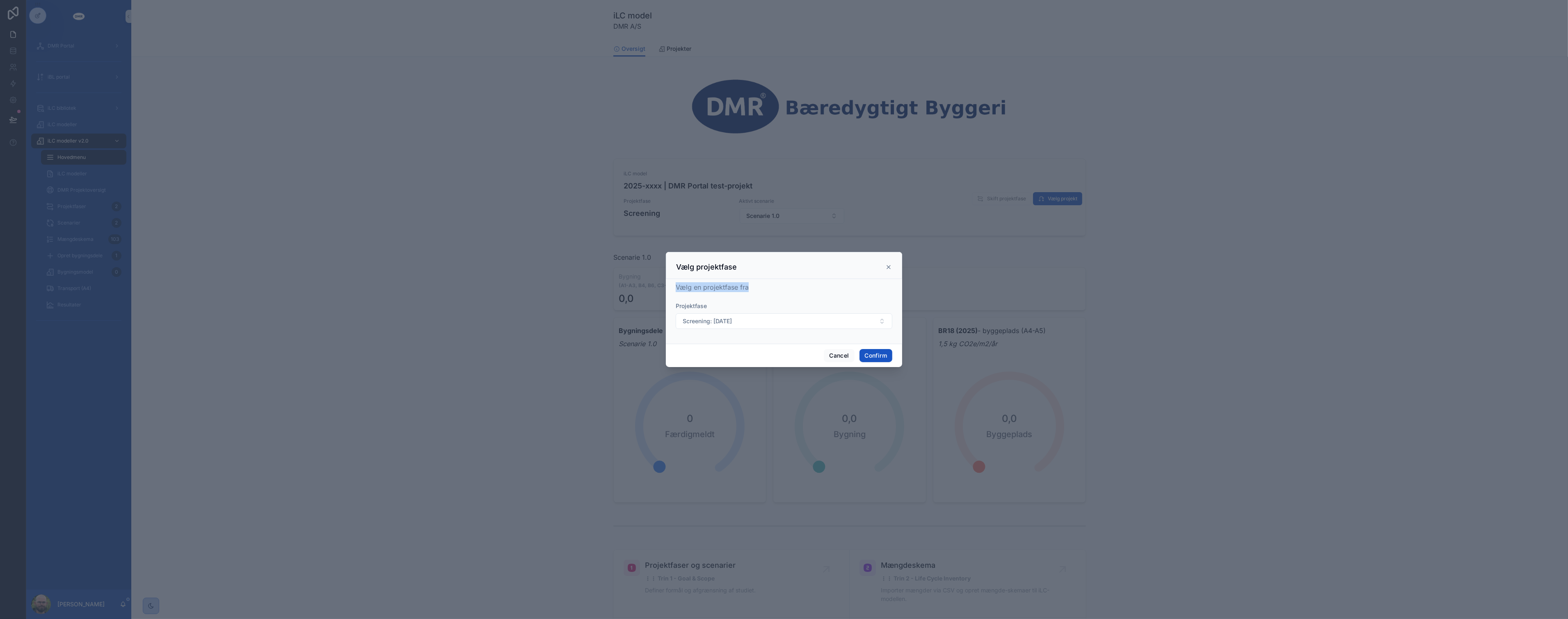
drag, startPoint x: 750, startPoint y: 287, endPoint x: 860, endPoint y: 278, distance: 110.4
click at [860, 278] on div "Vælg projektfase Vælg en projektfase fra Projektfase Screening: [DATE] Cancel C…" at bounding box center [784, 310] width 237 height 115
drag, startPoint x: 860, startPoint y: 278, endPoint x: 810, endPoint y: 293, distance: 52.2
click at [810, 293] on div "Vælg en projektfase fra Projektfase Screening: [DATE]" at bounding box center [784, 310] width 217 height 55
drag, startPoint x: 675, startPoint y: 285, endPoint x: 802, endPoint y: 288, distance: 127.0
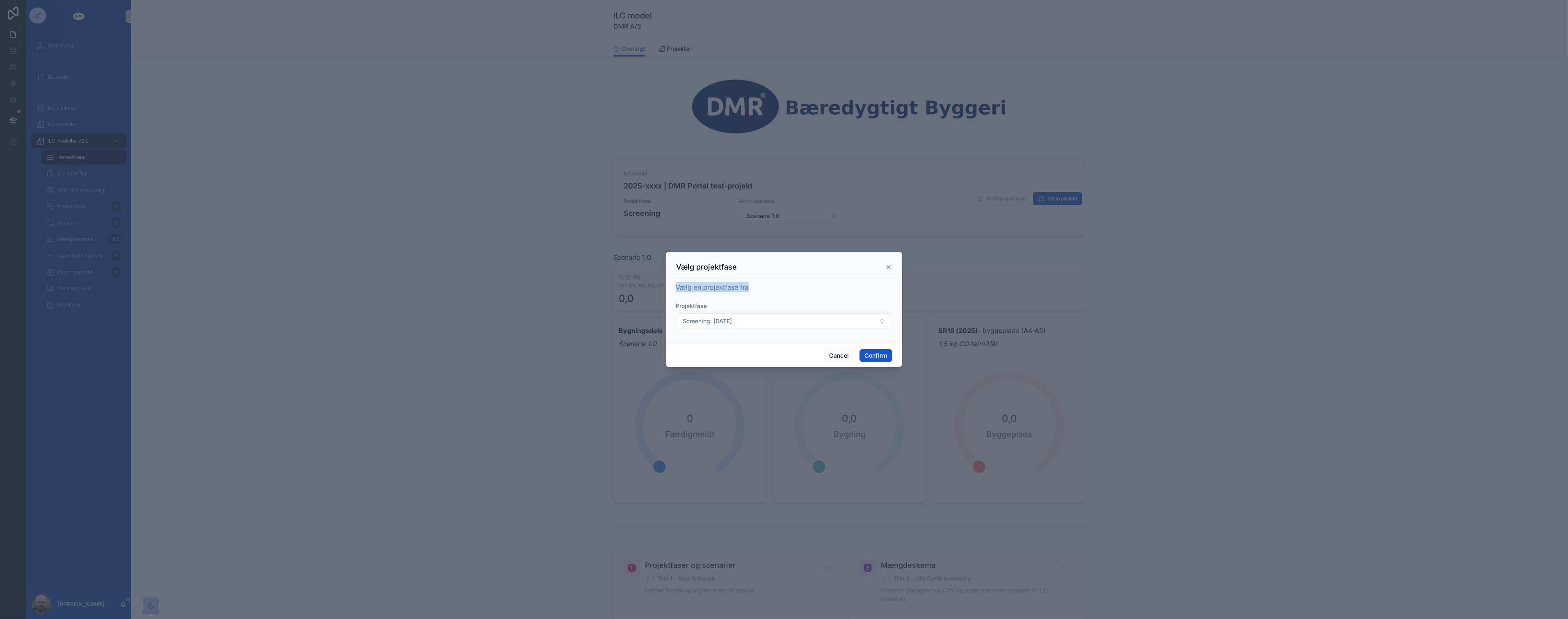
click at [802, 288] on div "Vælg en projektfase fra" at bounding box center [784, 287] width 217 height 9
click at [801, 288] on div "Vælg en projektfase fra" at bounding box center [784, 287] width 217 height 9
click at [757, 290] on div "Vælg en projektfase fra" at bounding box center [784, 287] width 217 height 9
click at [847, 351] on button "Cancel" at bounding box center [839, 356] width 30 height 13
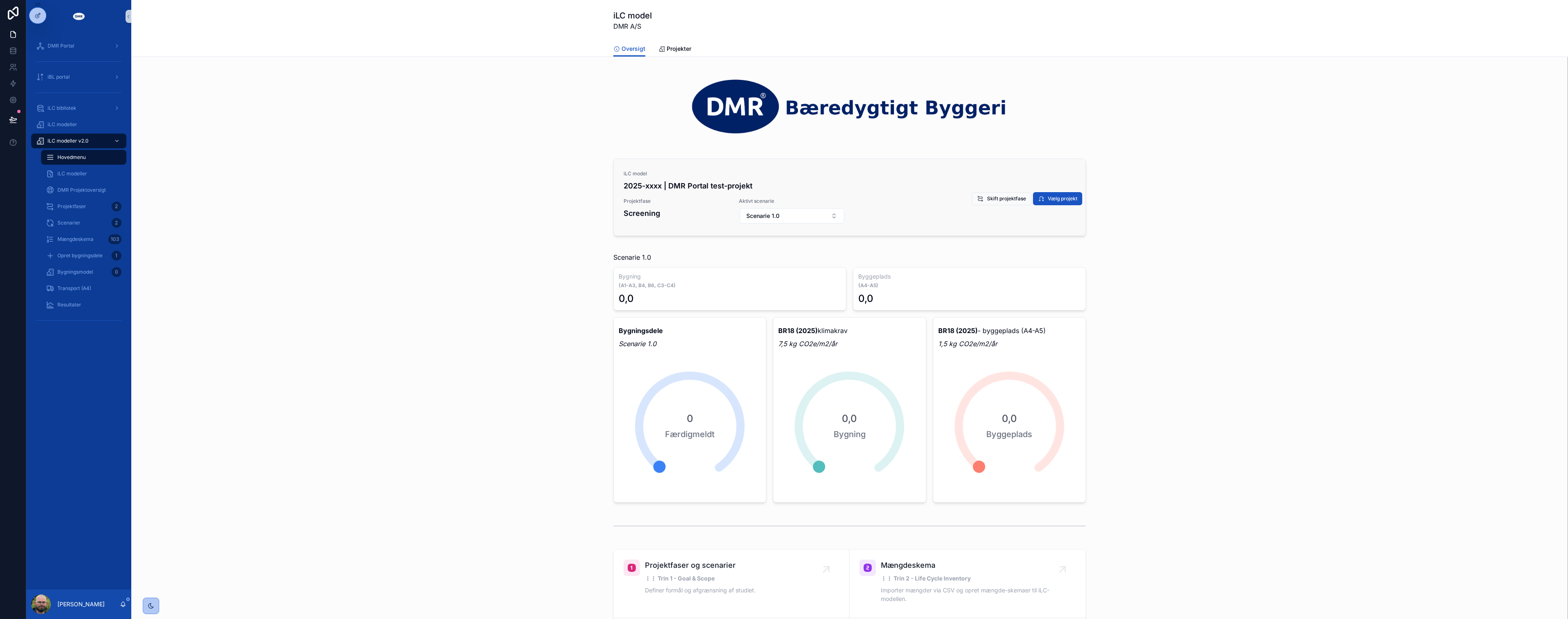
click at [498, 325] on div "Scenarie 1.0 Bygning (A1-A3, B4, B6, C3-C4) 0,0 Byggeplads (A4-A5) 0,0 Bygnings…" at bounding box center [850, 378] width 1424 height 257
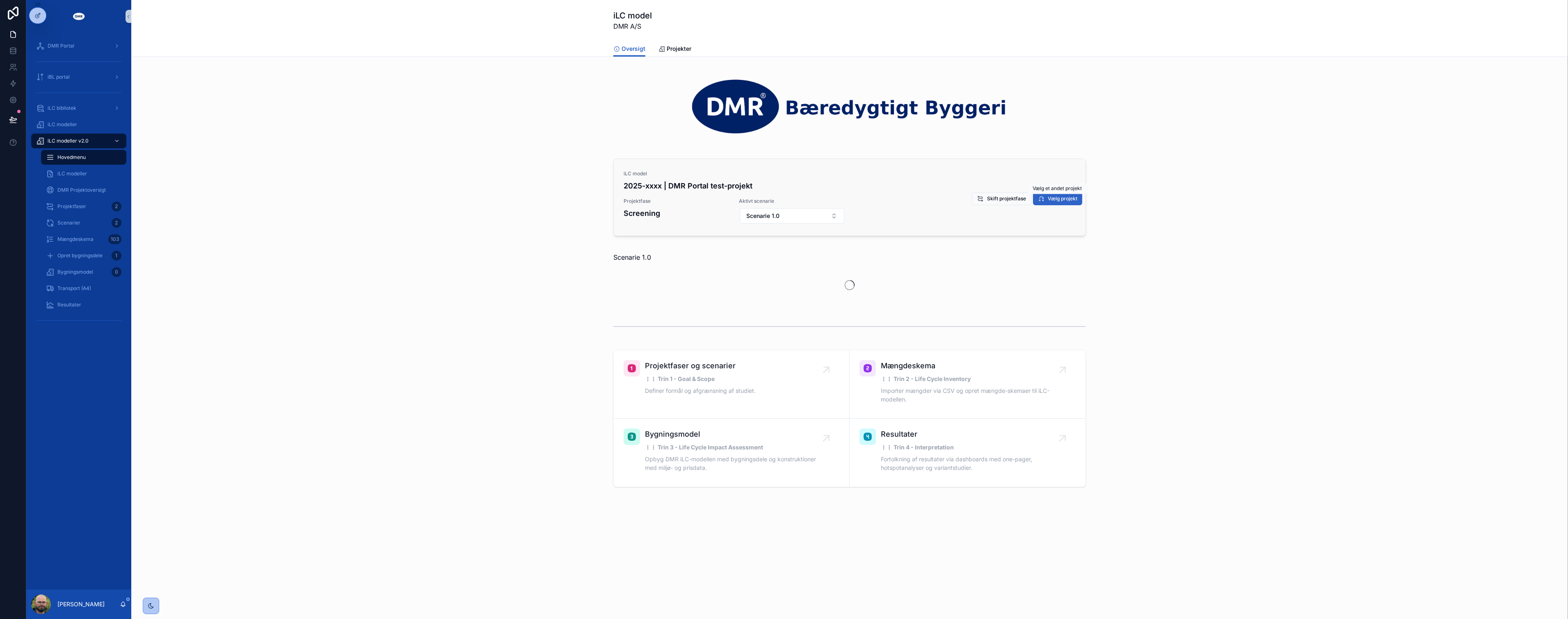
click at [1044, 199] on icon "scrollable content" at bounding box center [1041, 199] width 7 height 7
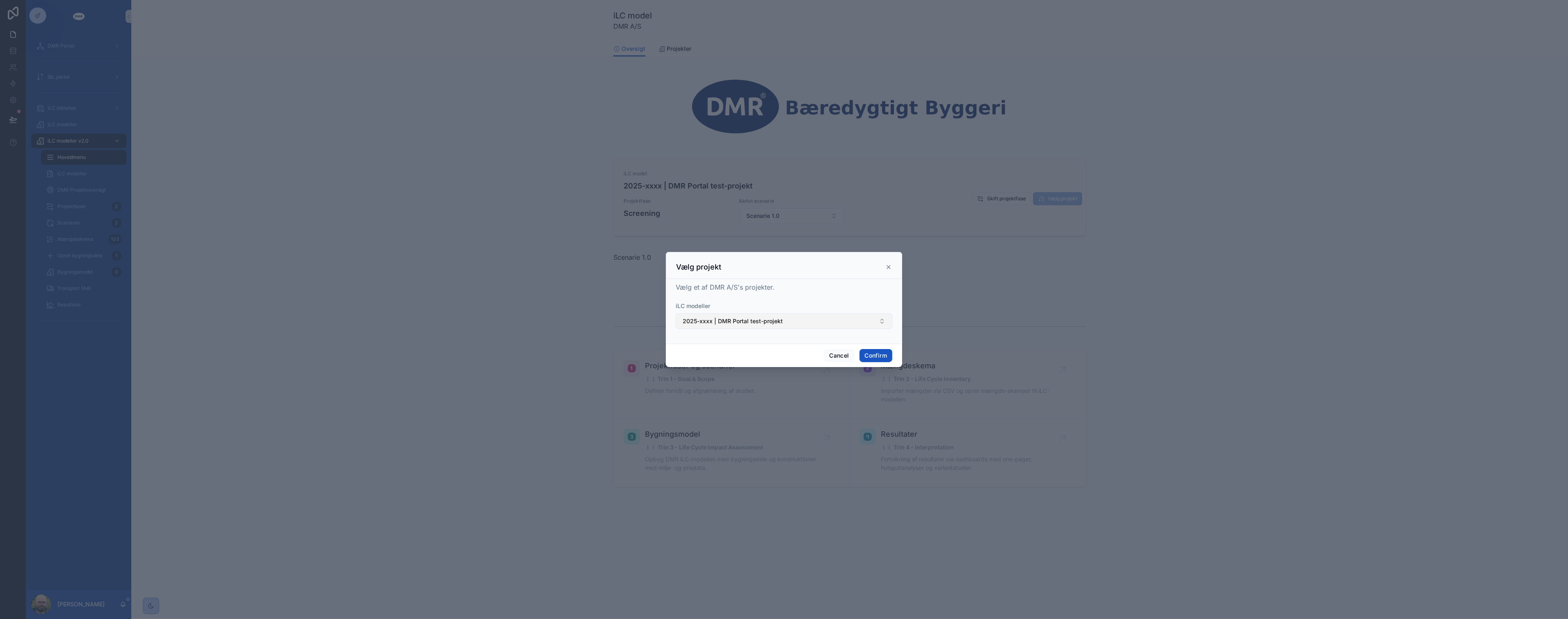
click at [767, 314] on button "2025-xxxx | DMR Portal test-projekt" at bounding box center [784, 321] width 217 height 16
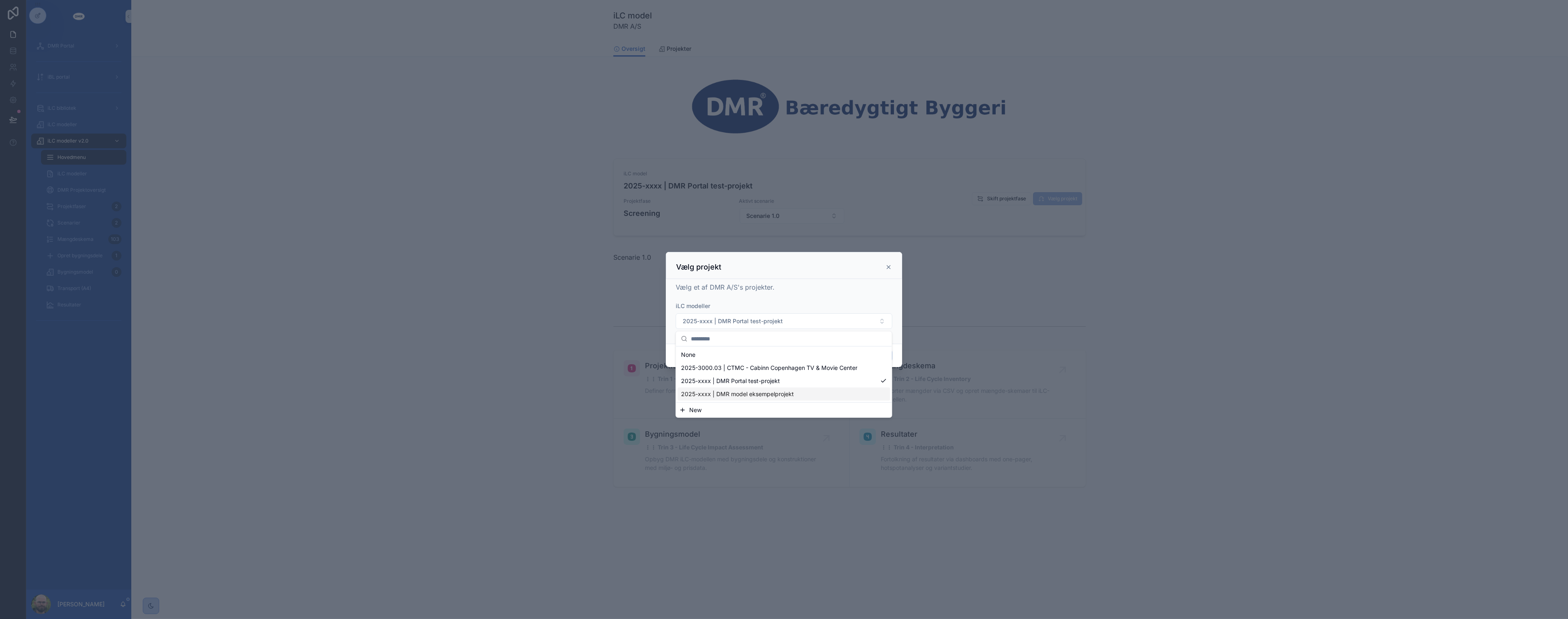
click at [751, 396] on span "2025-xxxx | DMR model eksempelprojekt" at bounding box center [737, 394] width 113 height 8
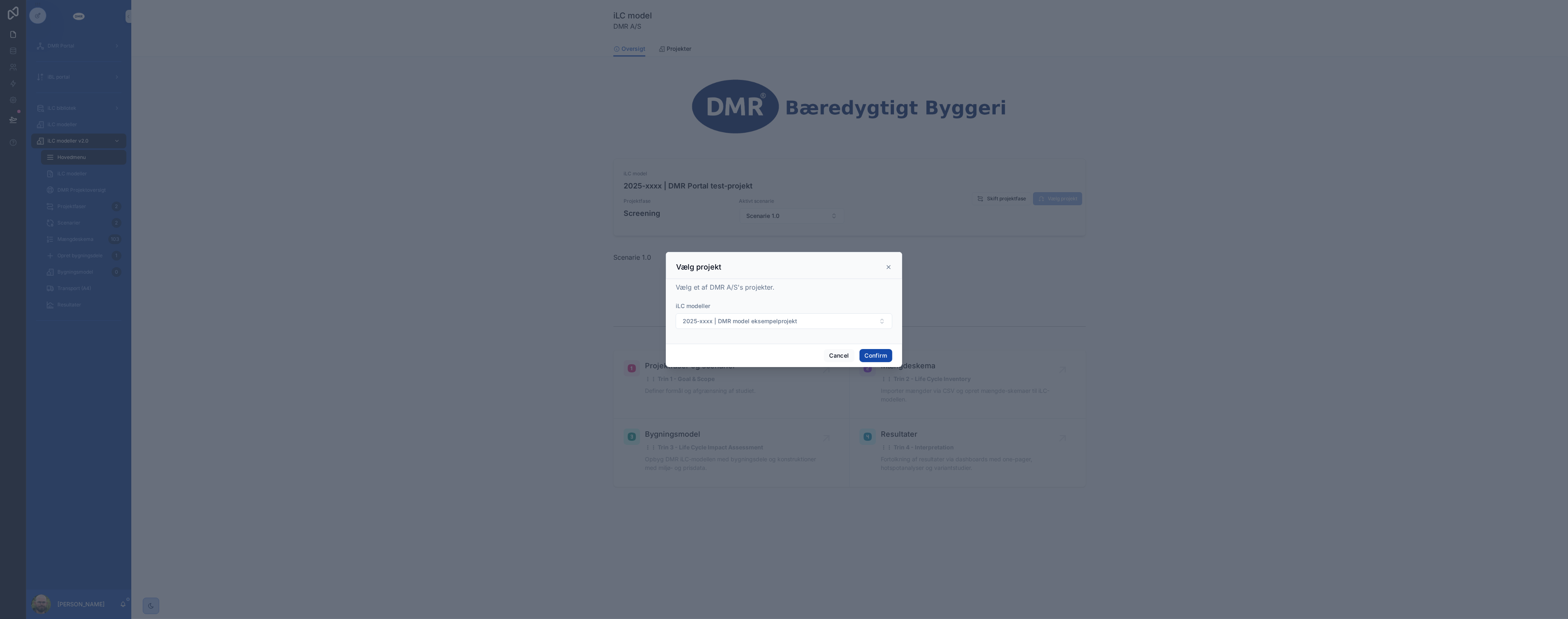
click at [872, 354] on button "Confirm" at bounding box center [876, 356] width 33 height 13
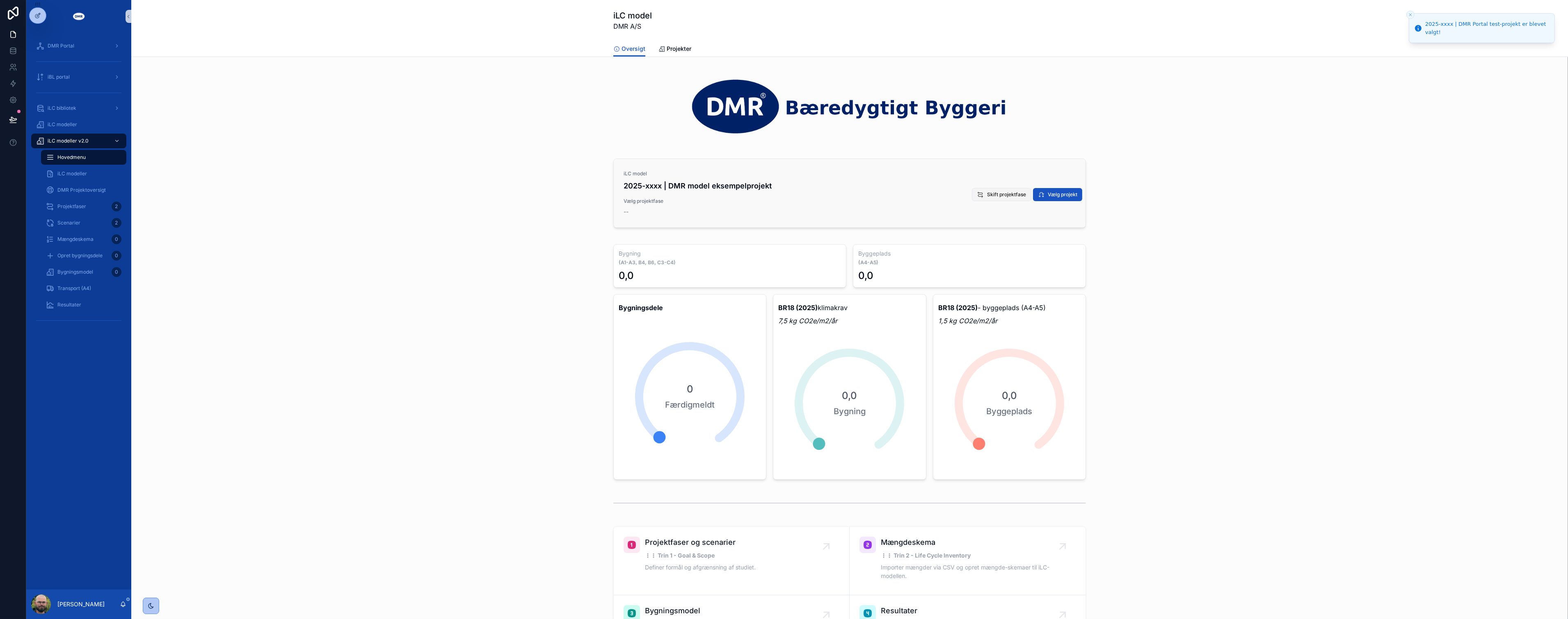
click at [1008, 196] on span "Skift projektfase" at bounding box center [1006, 194] width 39 height 7
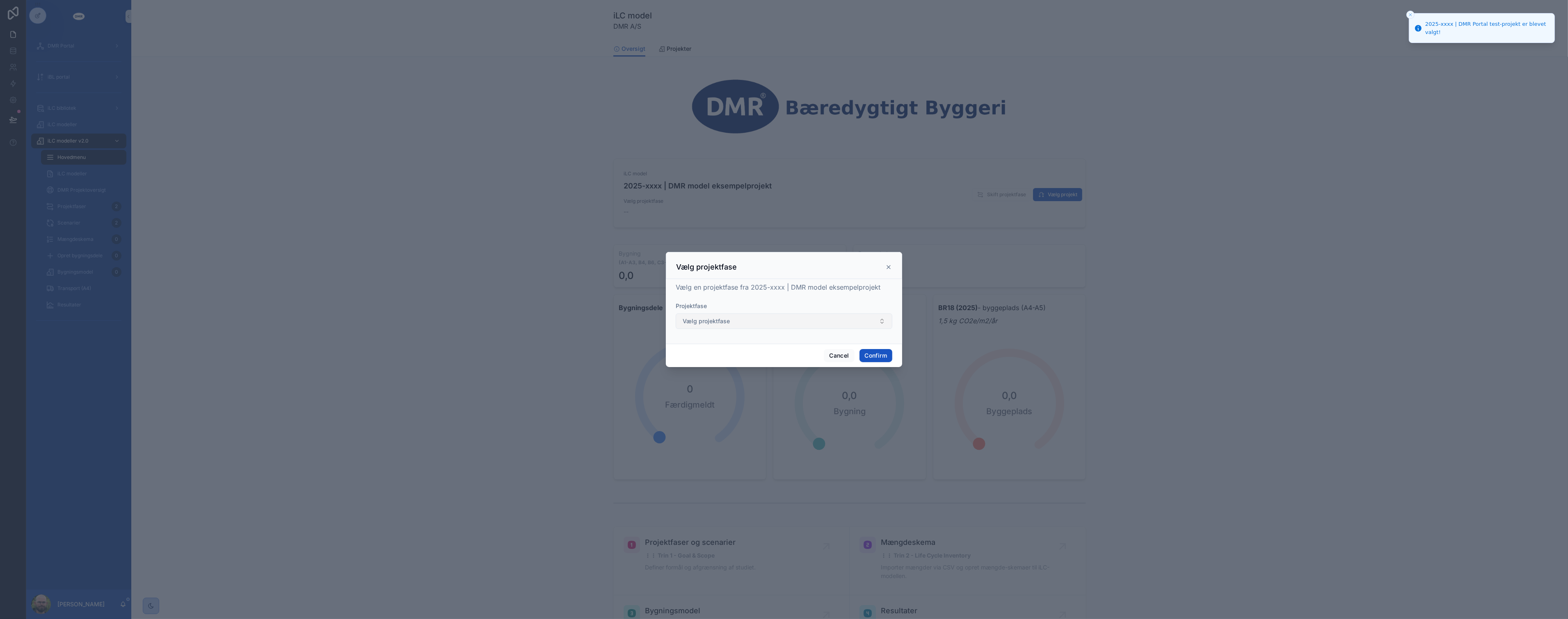
click at [822, 321] on button "Vælg projektfase" at bounding box center [784, 321] width 217 height 16
click at [756, 364] on span "Myndighedsprojekt: 12/08/2025" at bounding box center [718, 367] width 74 height 8
click at [881, 359] on button "Confirm" at bounding box center [876, 356] width 33 height 13
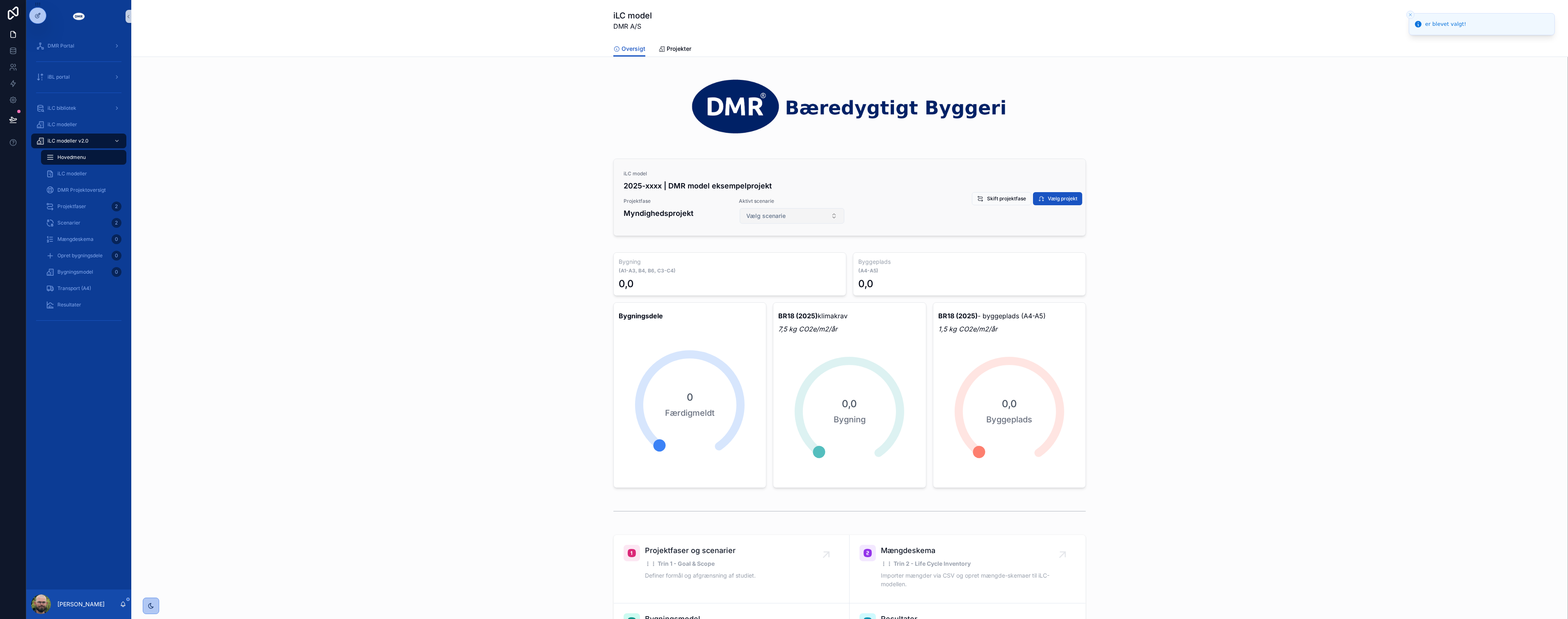
click at [791, 212] on button "Vælg scenarie" at bounding box center [792, 216] width 105 height 16
click at [778, 246] on div "Scenarie 2.0" at bounding box center [788, 249] width 101 height 13
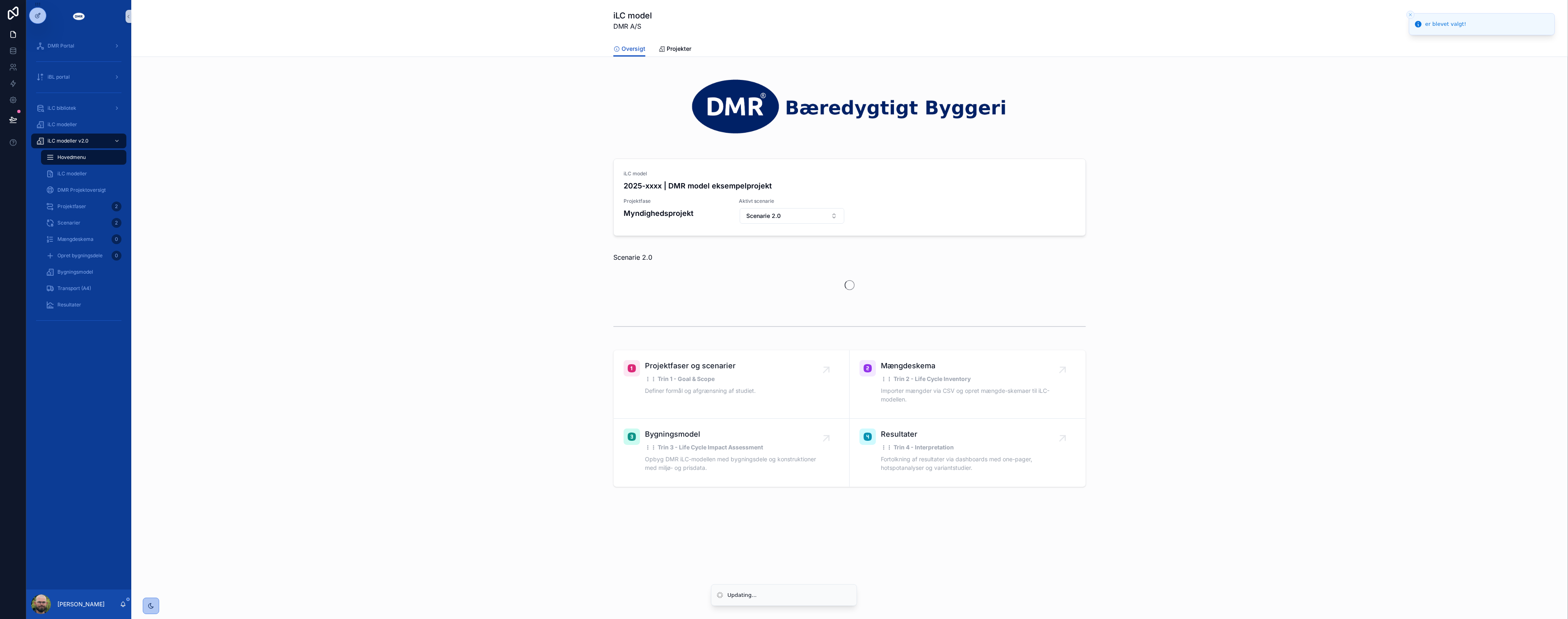
click at [571, 236] on div "iLC model 2025-xxxx | DMR model eksempelprojekt Projektfase Myndighedsprojekt A…" at bounding box center [850, 199] width 1424 height 88
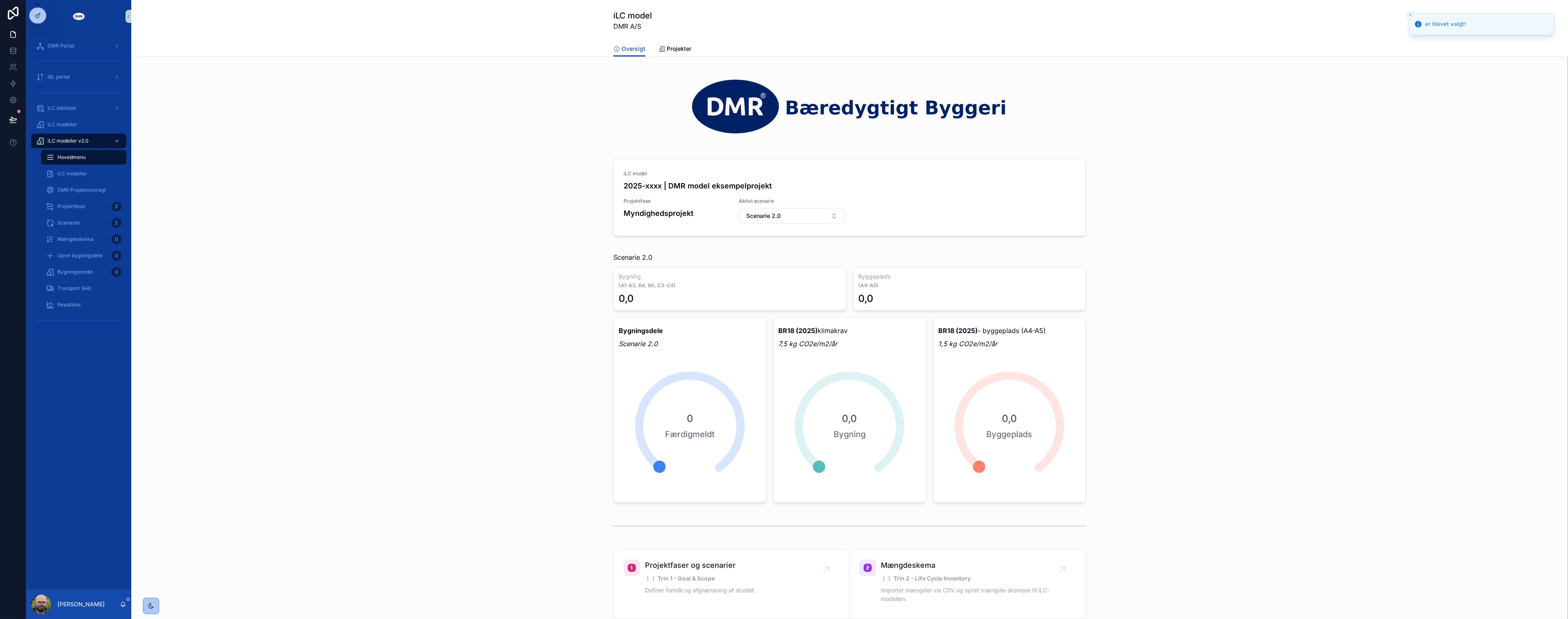
click at [566, 231] on div "iLC model 2025-xxxx | DMR model eksempelprojekt Projektfase Myndighedsprojekt A…" at bounding box center [850, 199] width 1424 height 88
click at [1048, 199] on span "Vælg projekt" at bounding box center [1062, 199] width 29 height 7
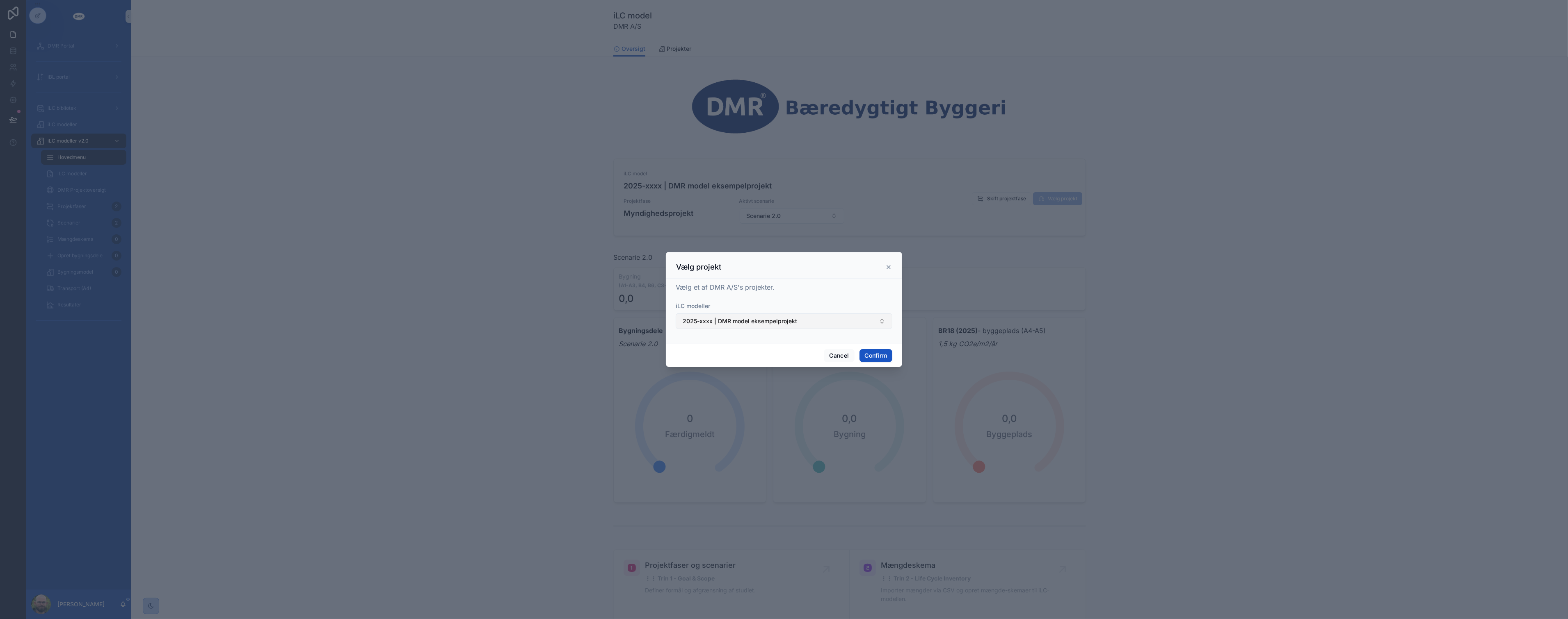
click at [801, 322] on button "2025-xxxx | DMR model eksempelprojekt" at bounding box center [784, 321] width 217 height 16
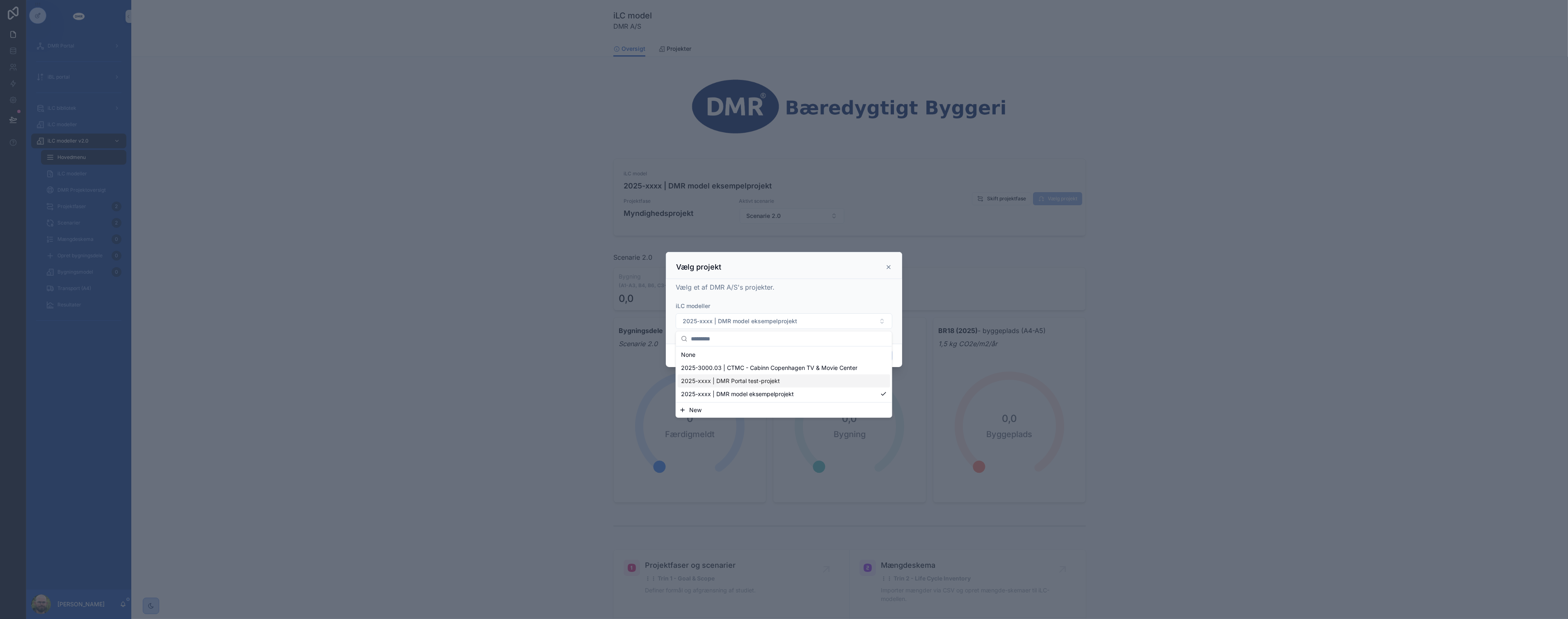
click at [771, 383] on span "2025-xxxx | DMR Portal test-projekt" at bounding box center [730, 381] width 99 height 8
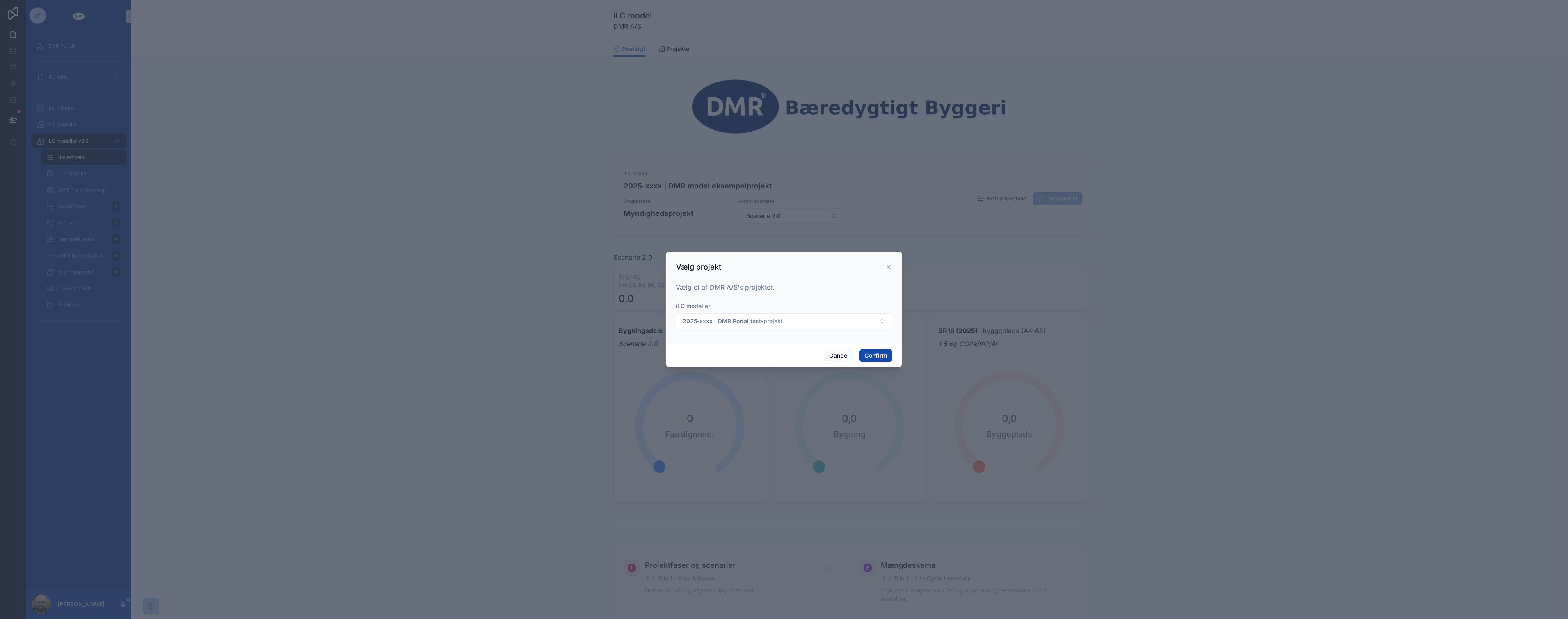
click at [873, 353] on button "Confirm" at bounding box center [876, 356] width 33 height 13
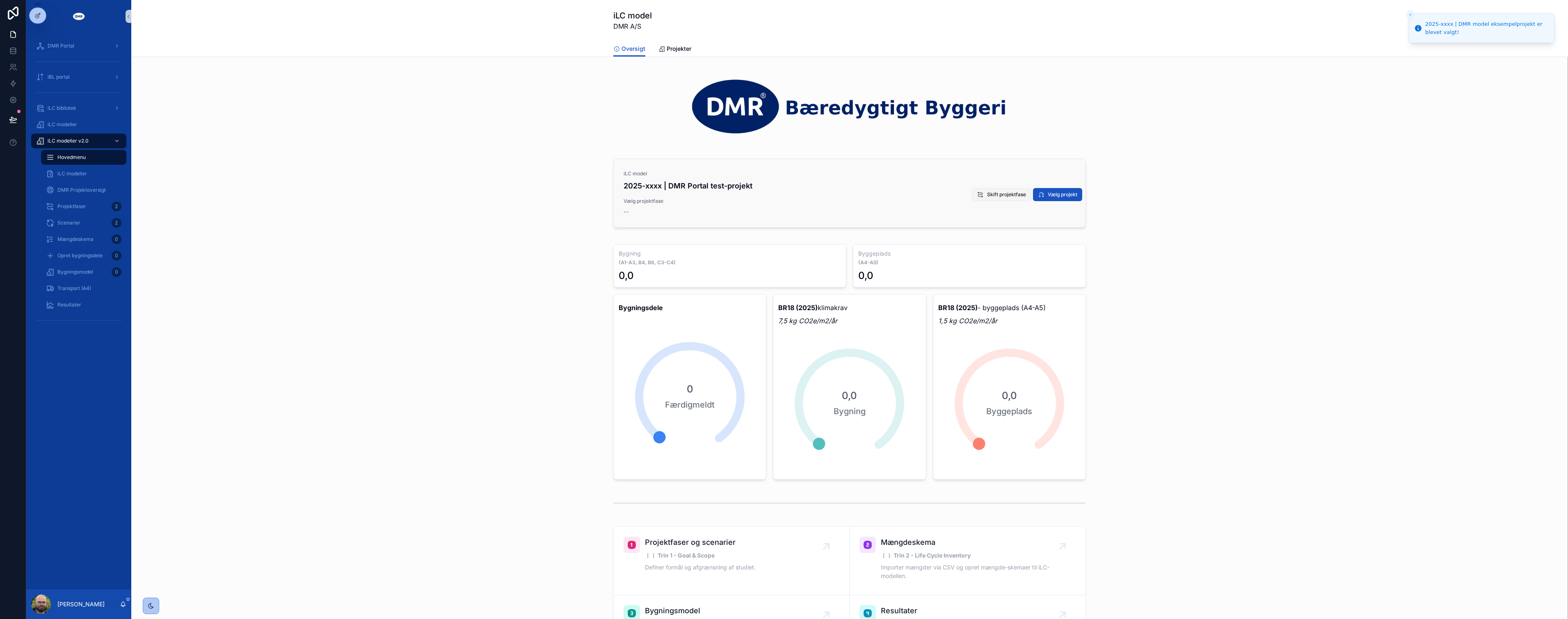
click at [980, 196] on icon "scrollable content" at bounding box center [981, 194] width 7 height 7
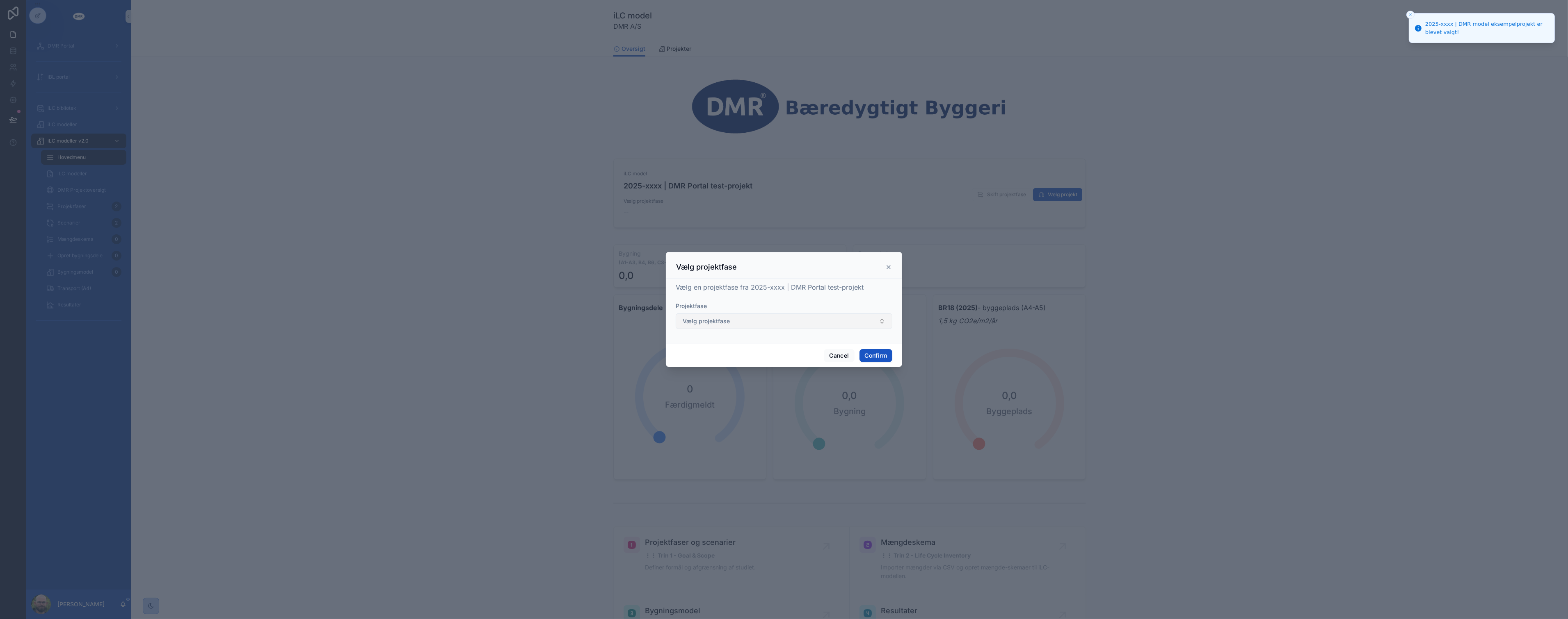
click at [721, 320] on span "Vælg projektfase" at bounding box center [706, 321] width 47 height 8
click at [703, 359] on span "Screening: [DATE]" at bounding box center [705, 354] width 49 height 8
click at [867, 357] on button "Confirm" at bounding box center [876, 356] width 33 height 13
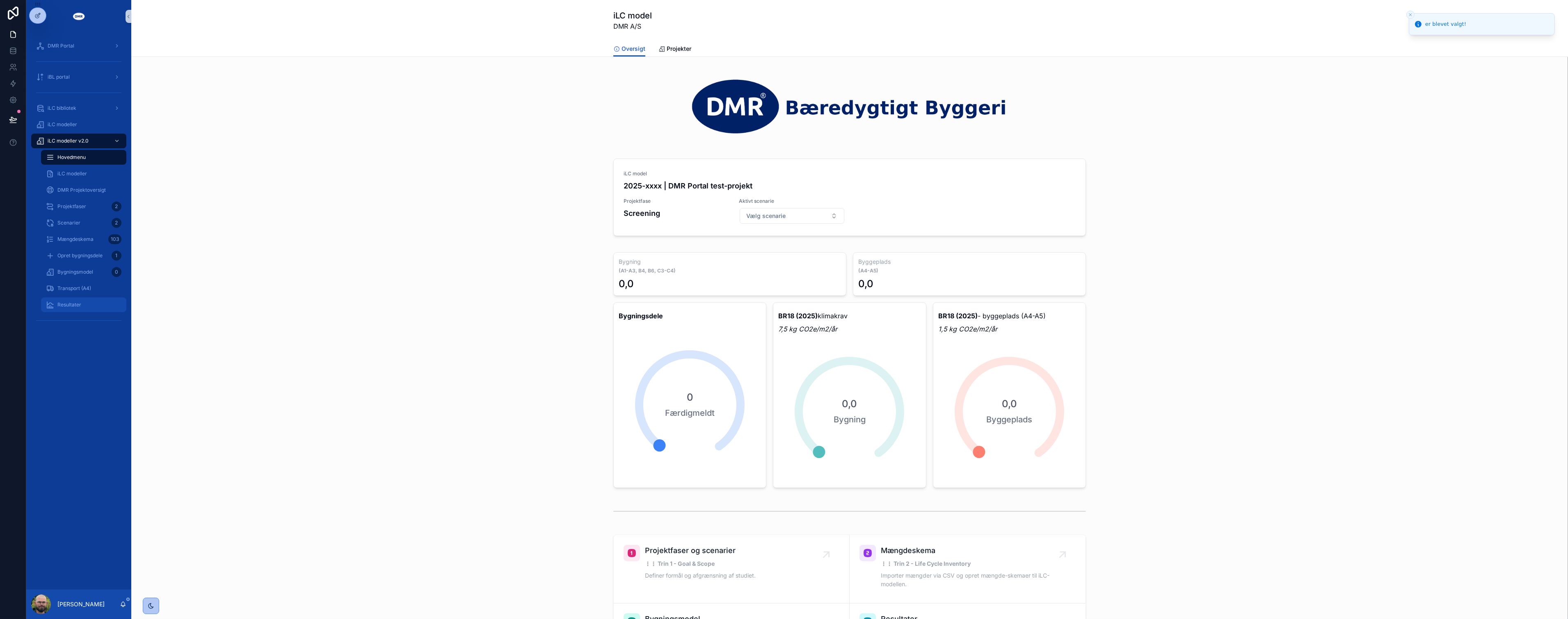
click at [69, 305] on span "Resultater" at bounding box center [69, 304] width 24 height 7
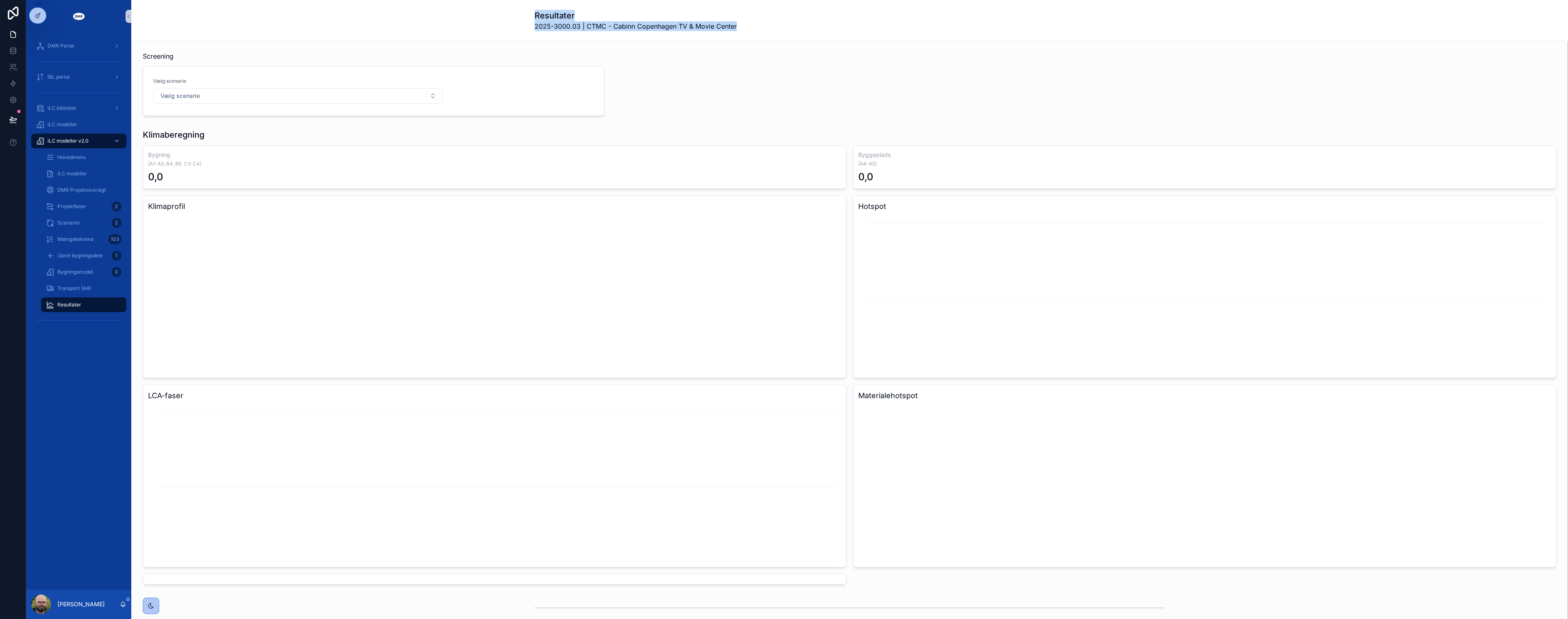
drag, startPoint x: 517, startPoint y: 18, endPoint x: 825, endPoint y: 35, distance: 308.5
click at [825, 35] on div "Resultater 2025-3000.03 | CTMC - Cabinn Copenhagen TV & Movie Center" at bounding box center [850, 21] width 1437 height 41
click at [106, 376] on div "DMR Portal iBL portal iLC bibliotek iLC modeller iLC modeller v2.0 Hovedmenu iL…" at bounding box center [78, 311] width 105 height 557
click at [1086, 97] on div "Screening Vælg scenarie Vælg scenarie Skift projektfase" at bounding box center [850, 84] width 1424 height 72
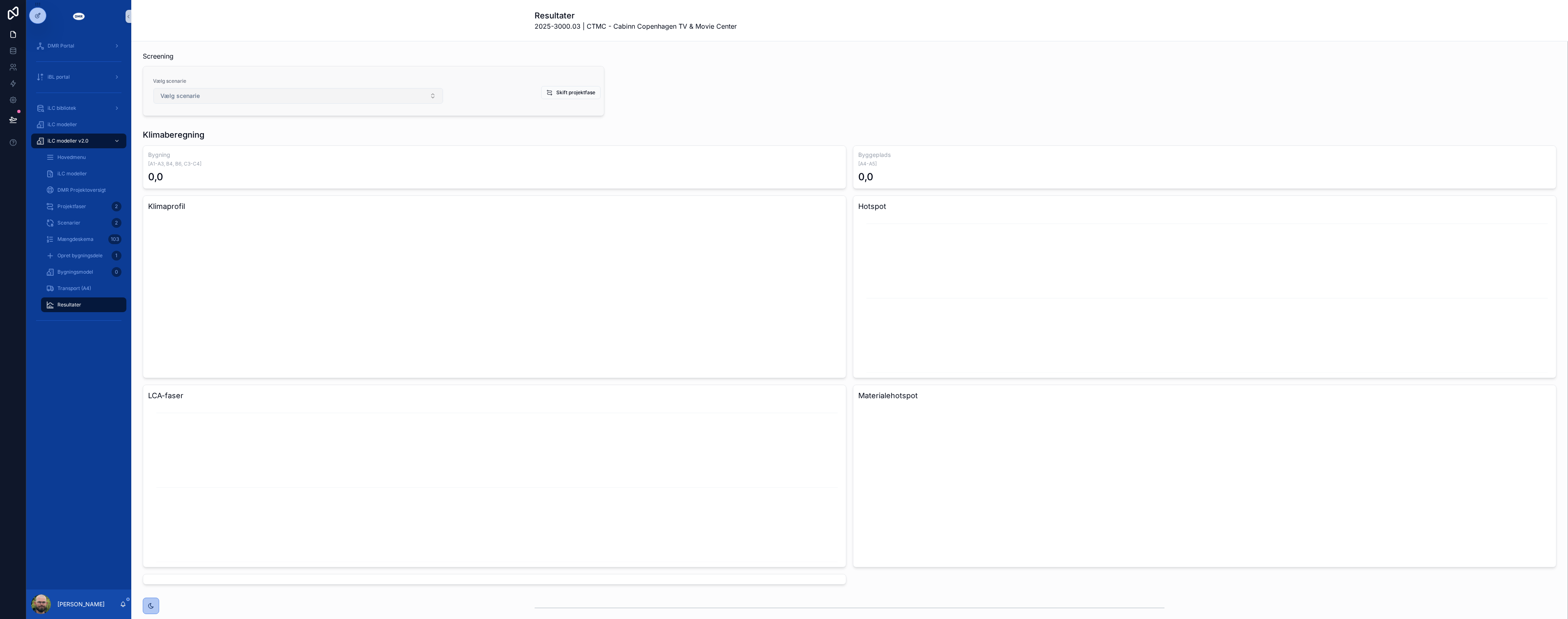
click at [403, 95] on button "Vælg scenarie" at bounding box center [298, 96] width 289 height 16
click at [388, 122] on div "Scenarie 1.0" at bounding box center [297, 129] width 288 height 16
click at [388, 130] on div "Scenarie 1.0" at bounding box center [298, 130] width 285 height 13
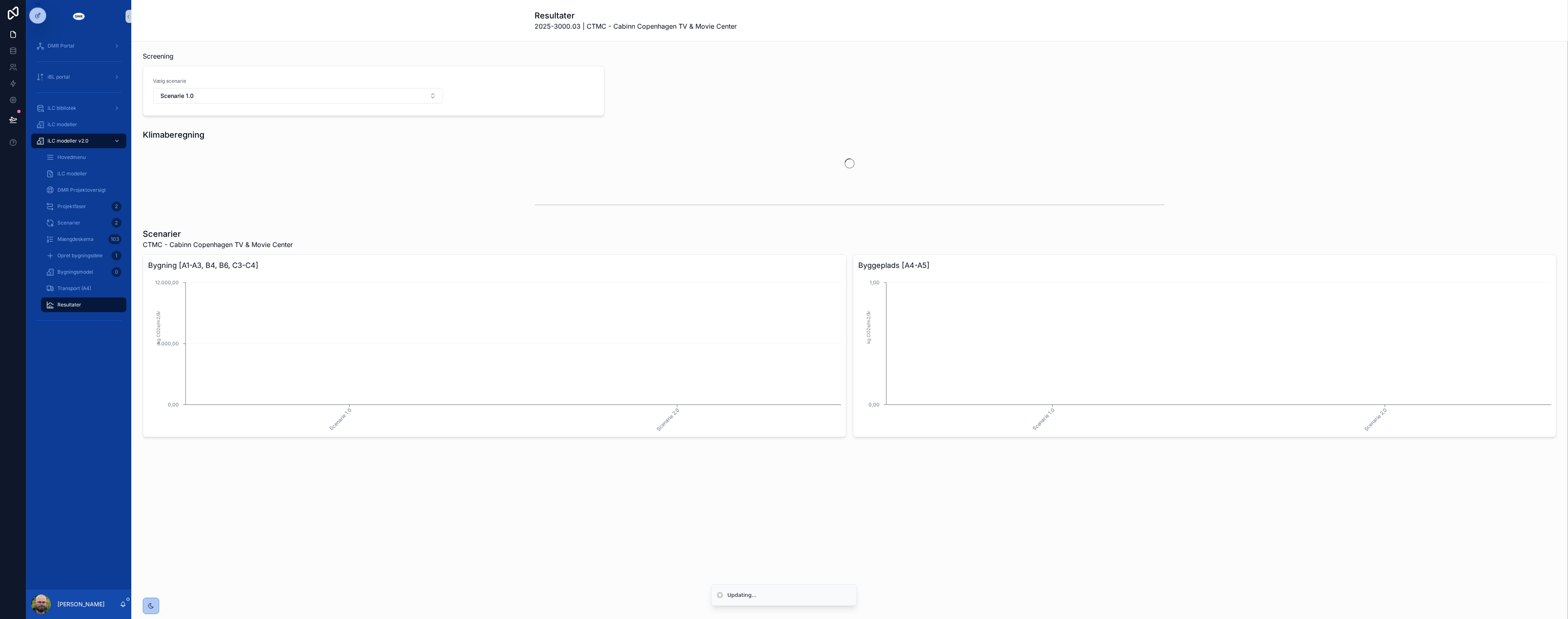
click at [822, 97] on div "Screening Vælg scenarie Scenarie 1.0 Skift projektfase" at bounding box center [850, 84] width 1424 height 72
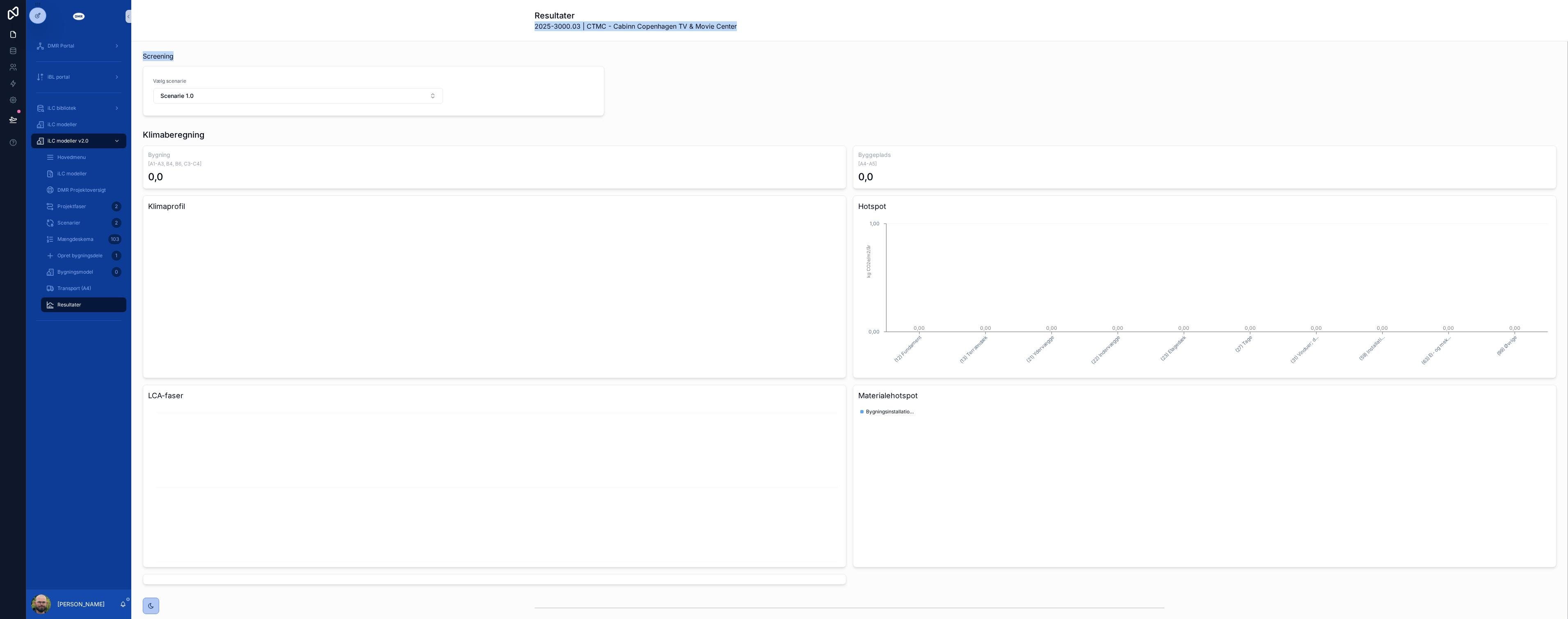
drag, startPoint x: 522, startPoint y: 23, endPoint x: 677, endPoint y: 42, distance: 156.2
click at [677, 42] on div "Resultater 2025-3000.03 | CTMC - Cabinn Copenhagen TV & Movie Center Screening …" at bounding box center [850, 455] width 1437 height 910
drag, startPoint x: 677, startPoint y: 42, endPoint x: 668, endPoint y: 50, distance: 12.0
click at [677, 44] on div "Screening Vælg scenarie Scenarie 1.0 Skift projektfase Klimaberegning Bygning […" at bounding box center [850, 469] width 1437 height 855
click at [83, 155] on span "Hovedmenu" at bounding box center [72, 157] width 28 height 7
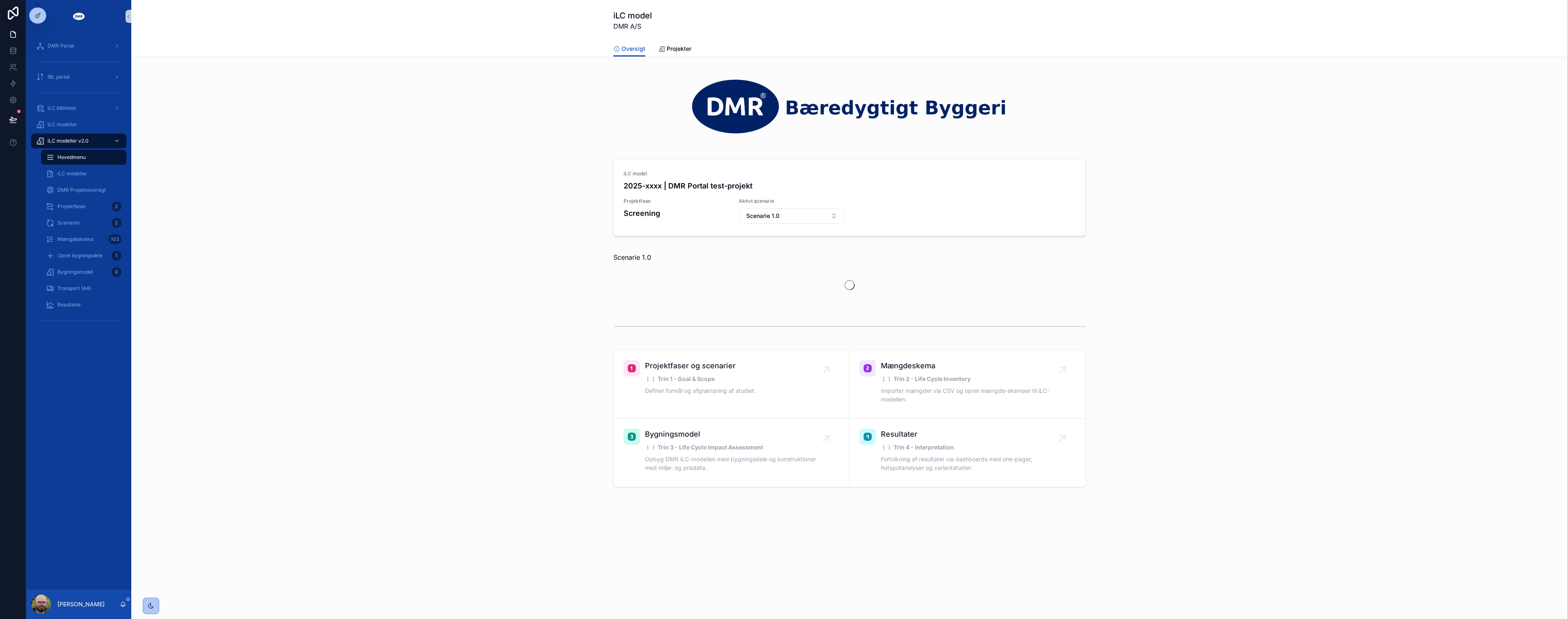
click at [332, 172] on div "iLC model 2025-xxxx | DMR Portal test-projekt Projektfase Screening Aktivt scen…" at bounding box center [850, 199] width 1424 height 88
drag, startPoint x: 332, startPoint y: 172, endPoint x: 318, endPoint y: 191, distance: 23.6
click at [331, 177] on div "iLC model 2025-xxxx | DMR Portal test-projekt Projektfase Screening Aktivt scen…" at bounding box center [850, 199] width 1424 height 88
click at [83, 309] on div "Resultater" at bounding box center [84, 305] width 75 height 13
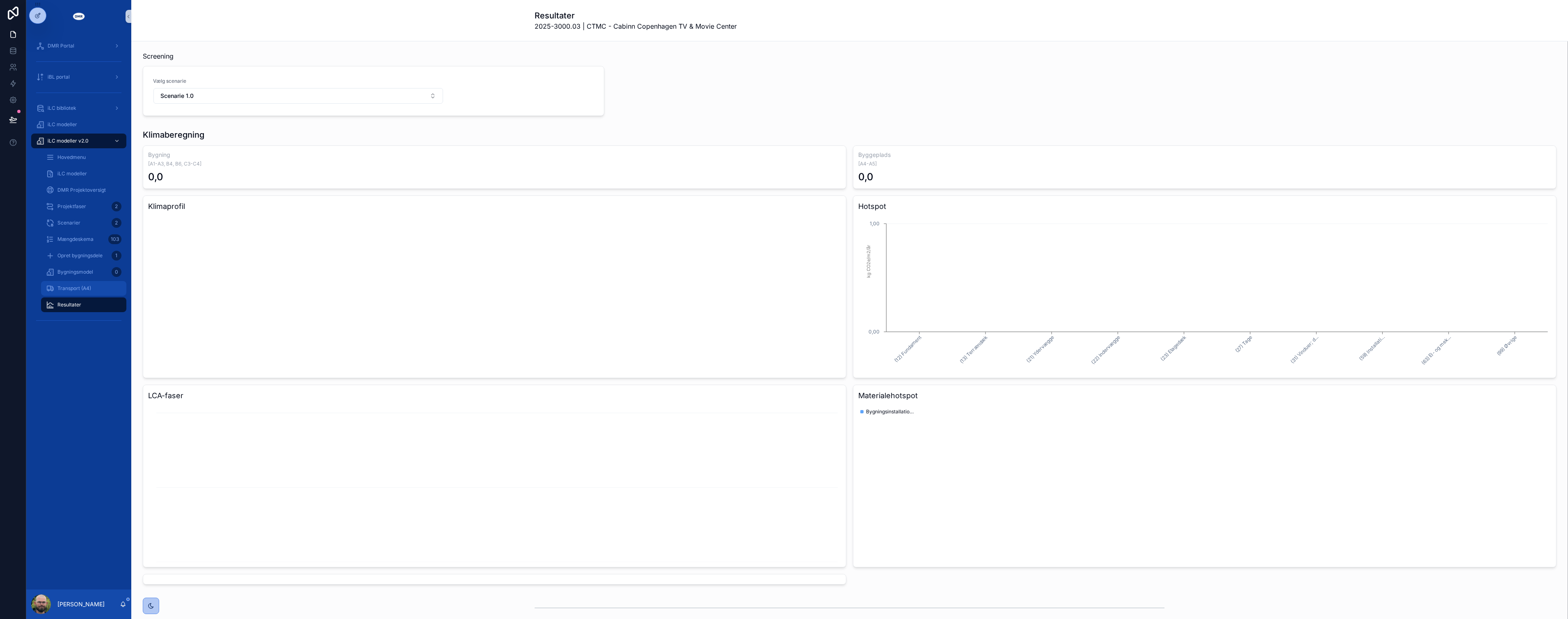
click at [88, 293] on div "Transport (A4)" at bounding box center [84, 288] width 75 height 13
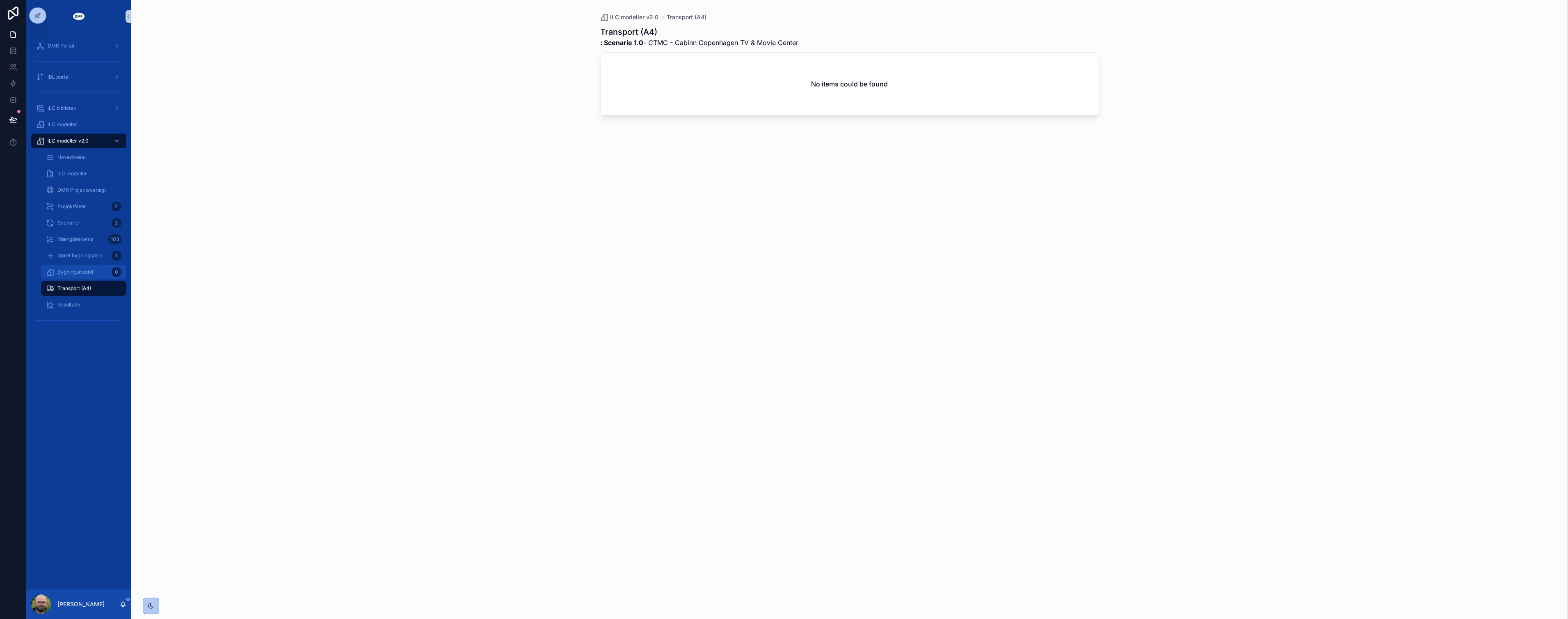
click at [91, 274] on span "Bygningsmodel" at bounding box center [75, 271] width 36 height 7
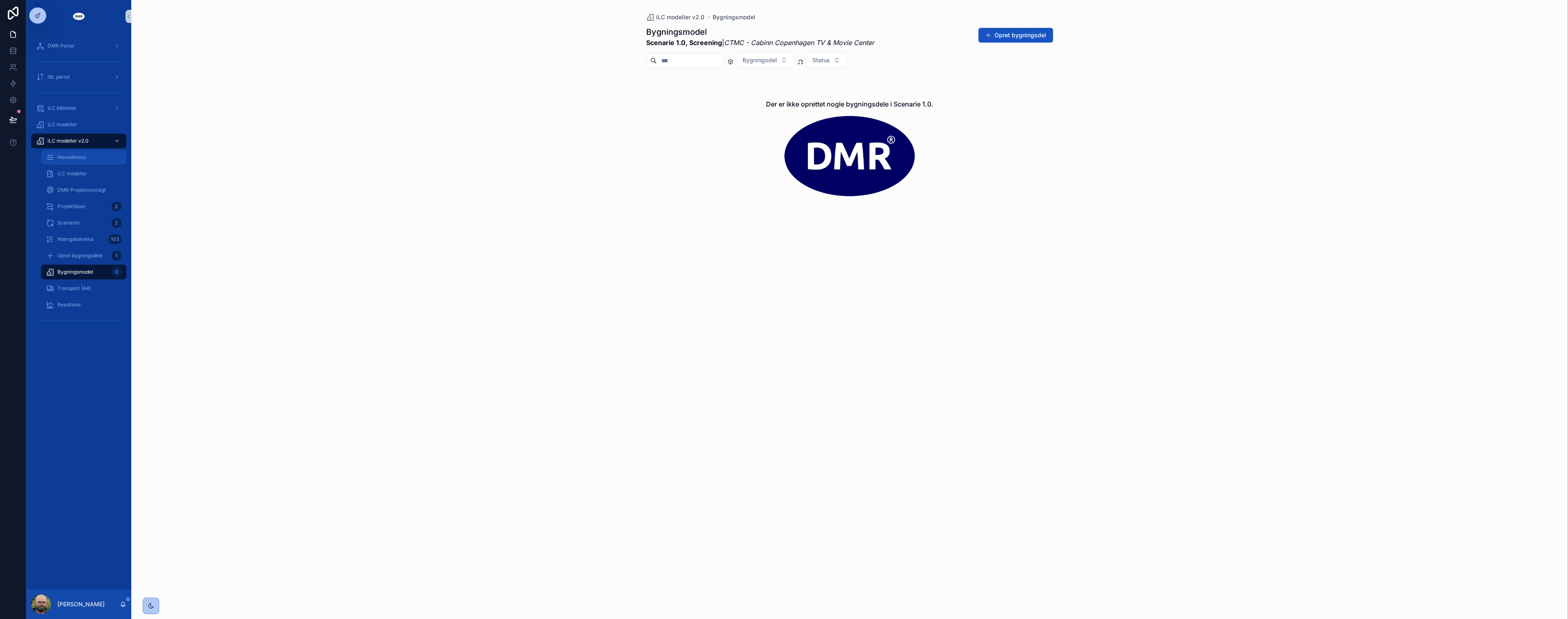
click at [73, 163] on div "Hovedmenu" at bounding box center [84, 157] width 75 height 13
